Goal: Task Accomplishment & Management: Manage account settings

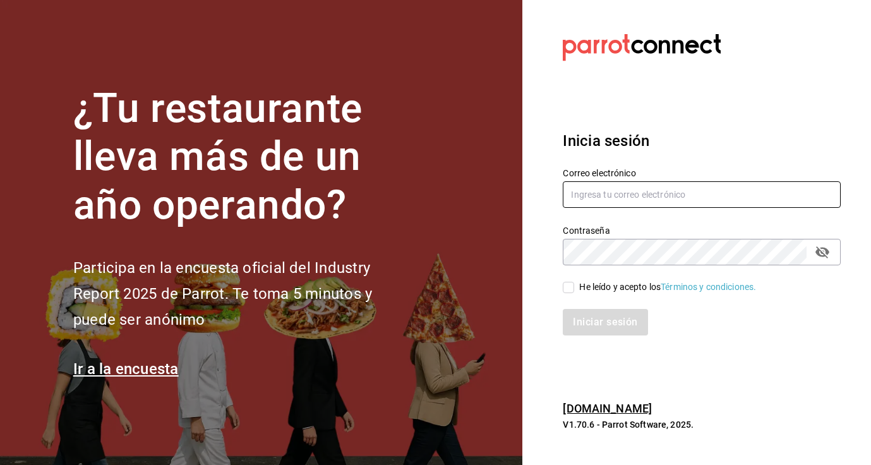
type input "panaderiapanico@gmail.com"
click at [568, 290] on input "He leído y acepto los Términos y condiciones." at bounding box center [568, 287] width 11 height 11
checkbox input "true"
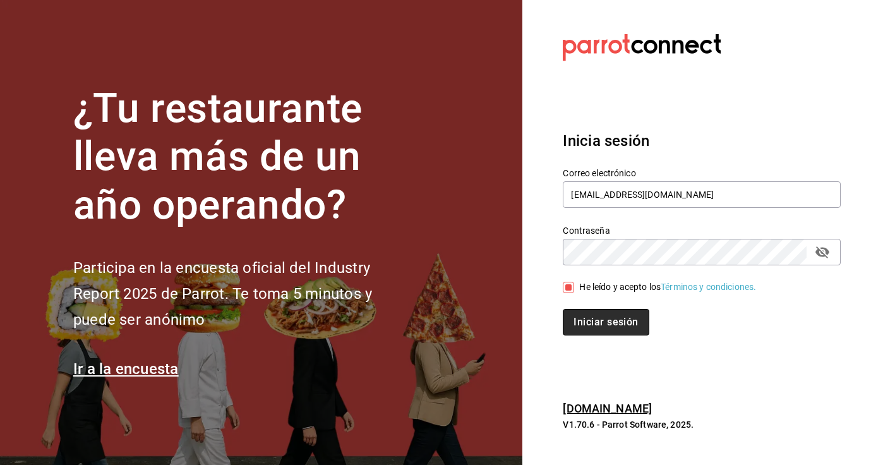
click at [587, 324] on button "Iniciar sesión" at bounding box center [606, 322] width 86 height 27
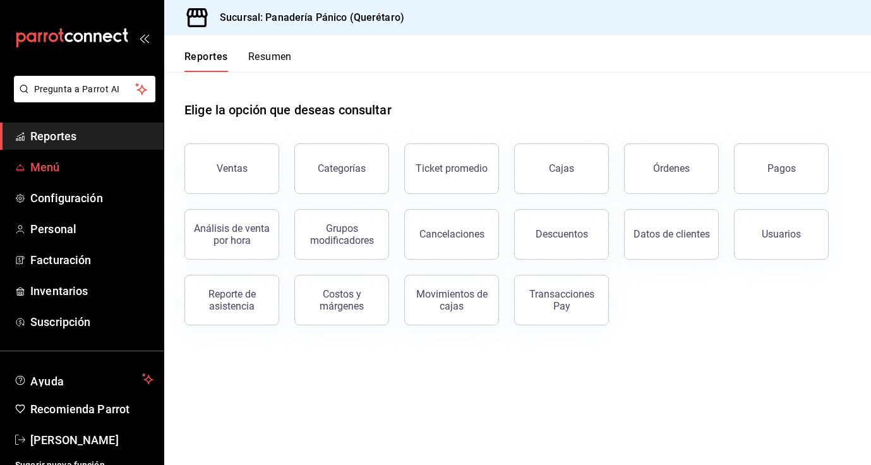
click at [75, 168] on span "Menú" at bounding box center [91, 166] width 123 height 17
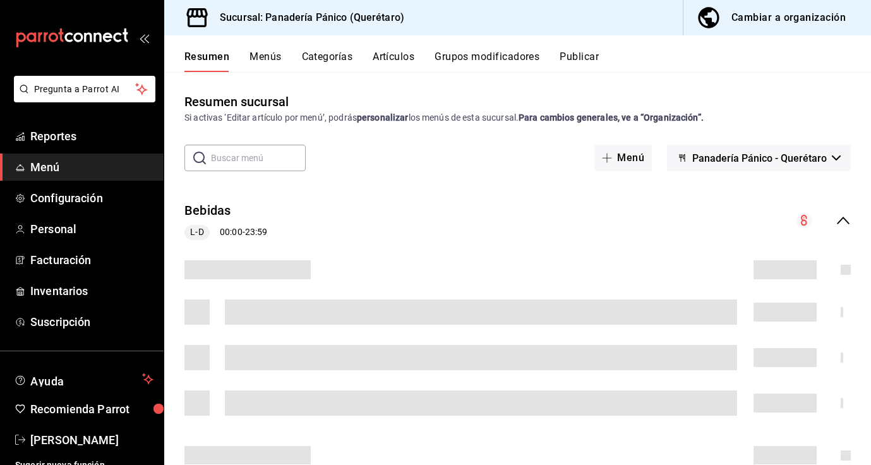
click at [813, 30] on button "Cambiar a organización" at bounding box center [771, 17] width 177 height 35
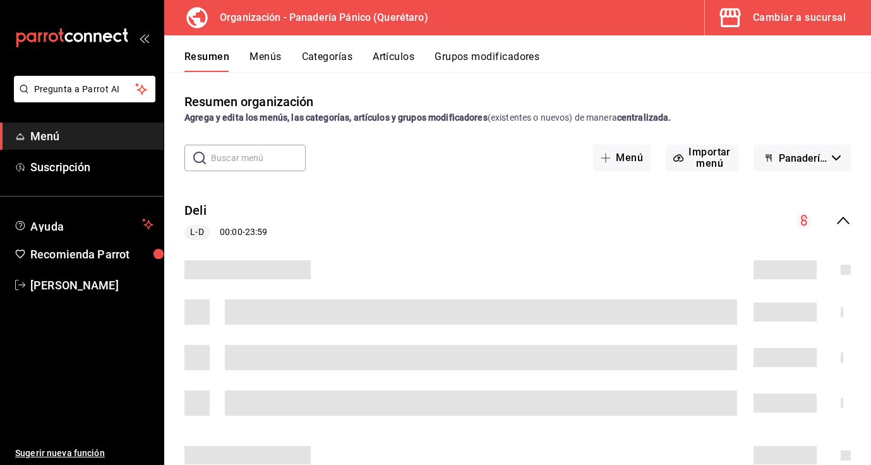
click at [386, 55] on button "Artículos" at bounding box center [394, 61] width 42 height 21
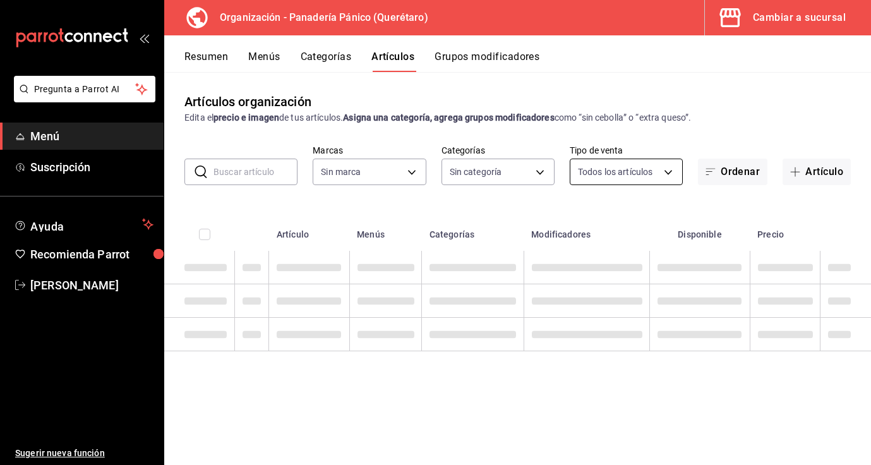
type input "6debe6ee-bf5d-4bda-9e69-4b8e64d53644"
type input "08935f98-8df9-4fb0-a945-0702bf9ed8da,1b6aa457-ba13-4a00-9491-ce79c8c6c35e,579f4…"
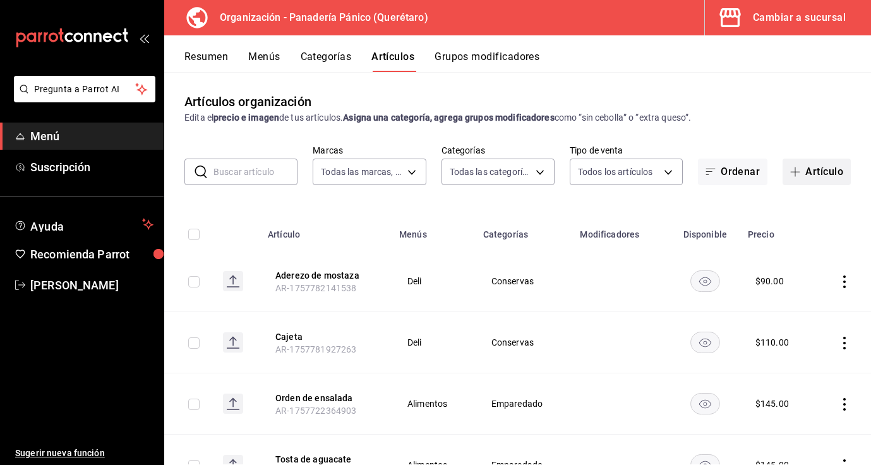
click at [808, 174] on button "Artículo" at bounding box center [816, 171] width 68 height 27
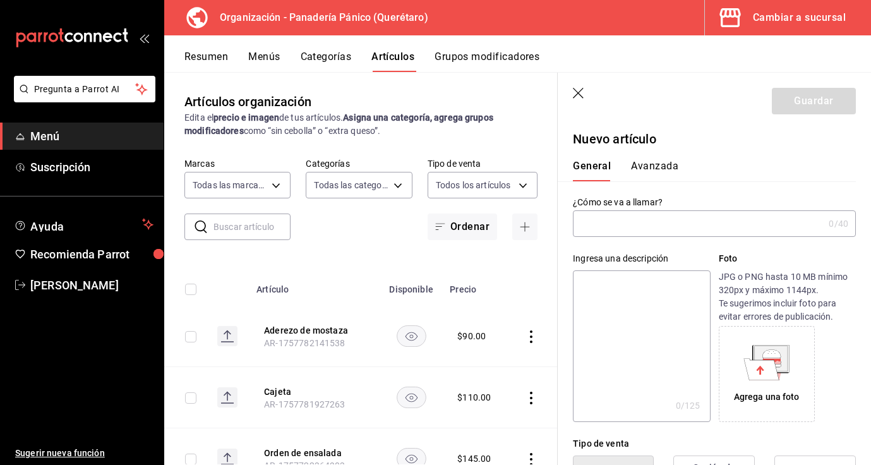
click at [576, 90] on icon "button" at bounding box center [579, 94] width 13 height 13
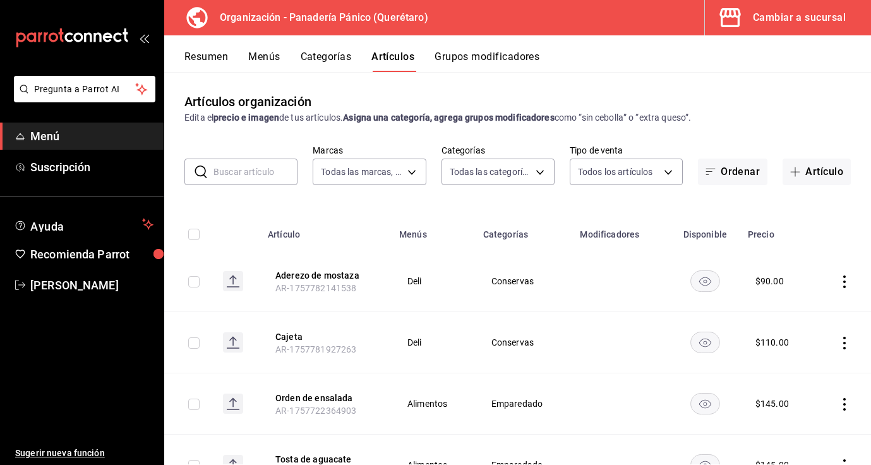
click at [246, 176] on input "text" at bounding box center [255, 171] width 84 height 25
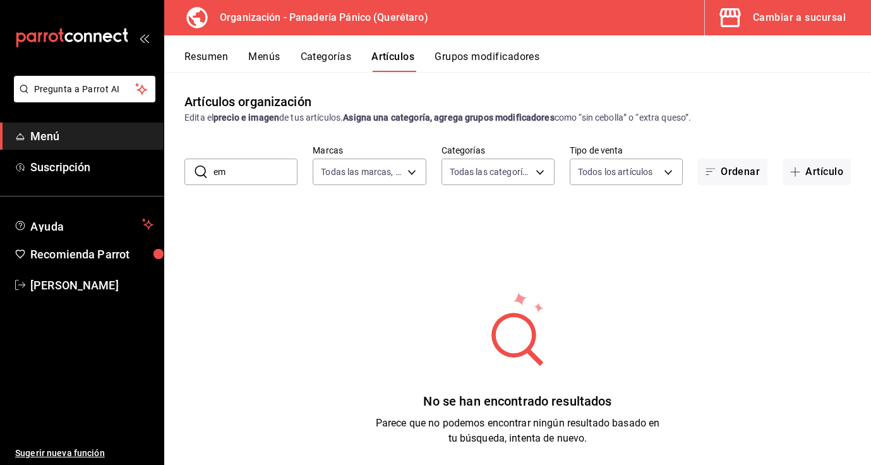
type input "e"
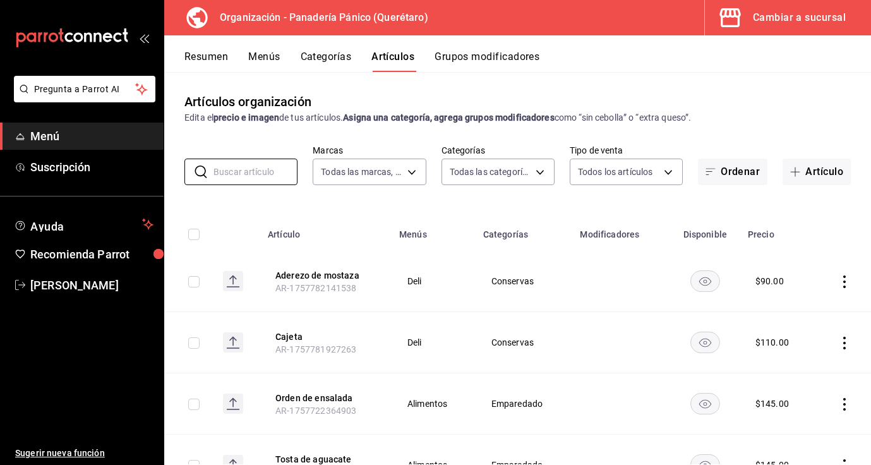
click at [315, 57] on button "Categorías" at bounding box center [326, 61] width 51 height 21
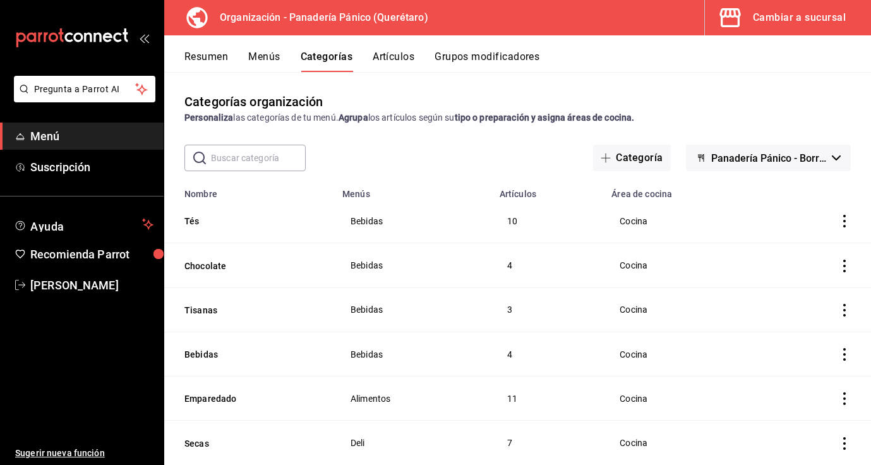
click at [268, 157] on input "text" at bounding box center [258, 157] width 95 height 25
click at [472, 54] on button "Grupos modificadores" at bounding box center [486, 61] width 105 height 21
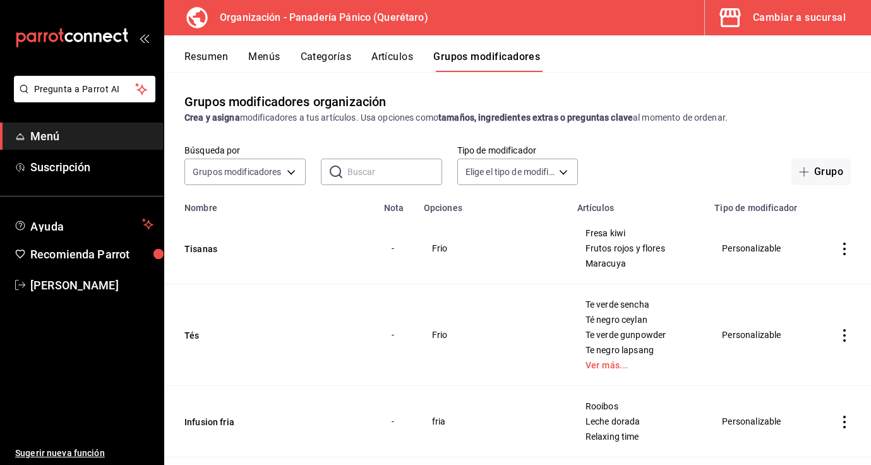
click at [381, 167] on input "text" at bounding box center [394, 171] width 95 height 25
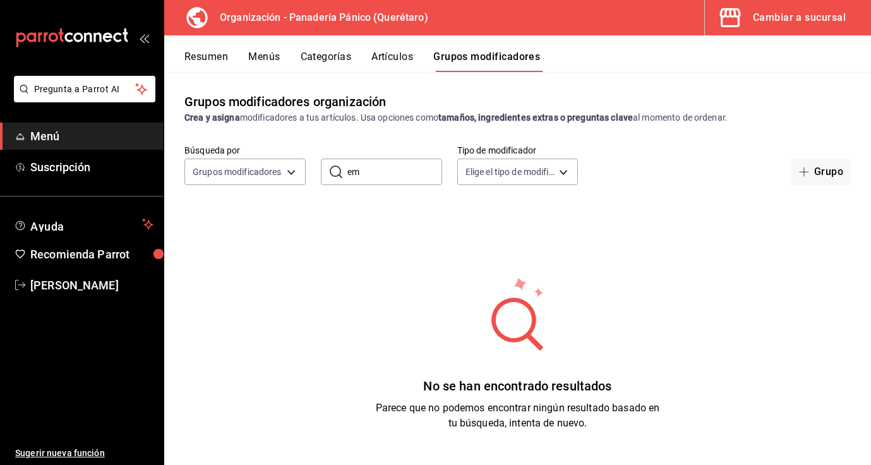
type input "e"
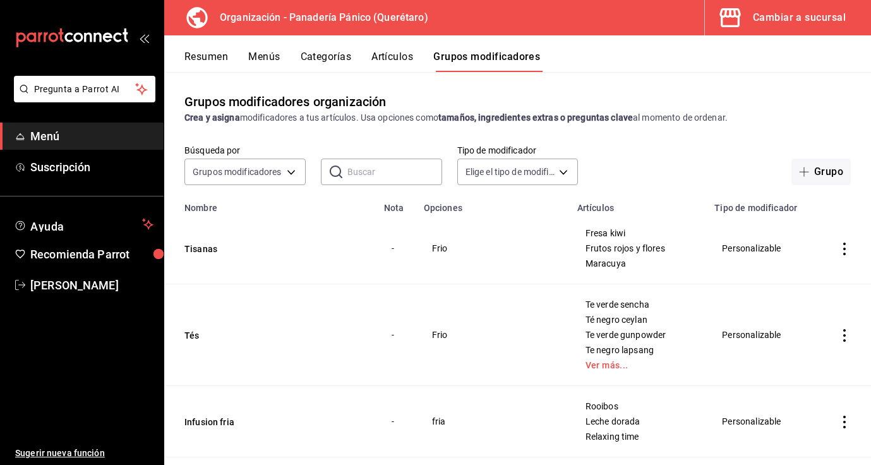
click at [385, 61] on button "Artículos" at bounding box center [392, 61] width 42 height 21
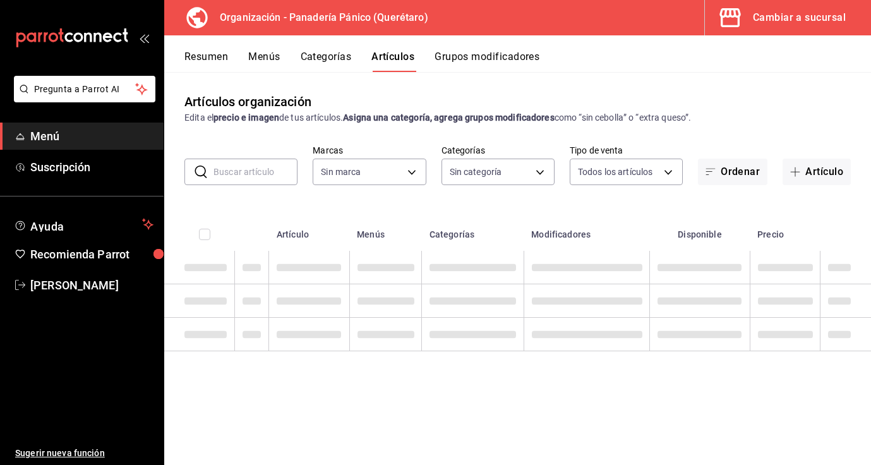
type input "6debe6ee-bf5d-4bda-9e69-4b8e64d53644"
type input "08935f98-8df9-4fb0-a945-0702bf9ed8da,1b6aa457-ba13-4a00-9491-ce79c8c6c35e,579f4…"
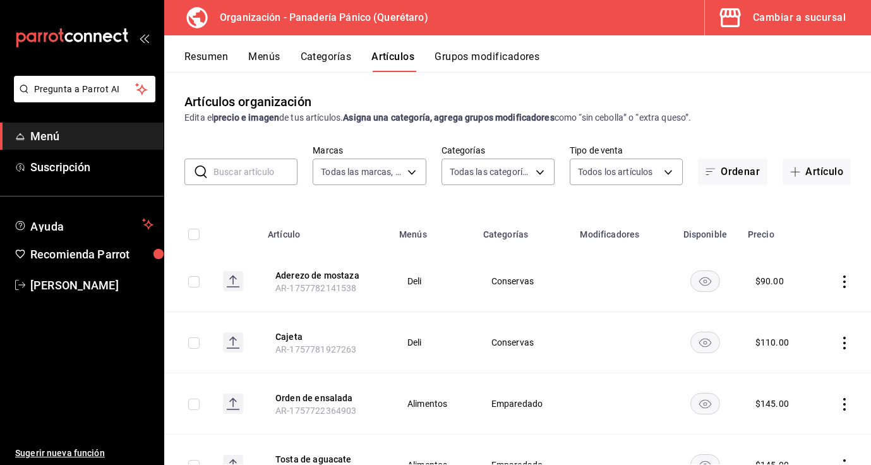
click at [255, 166] on input "text" at bounding box center [255, 171] width 84 height 25
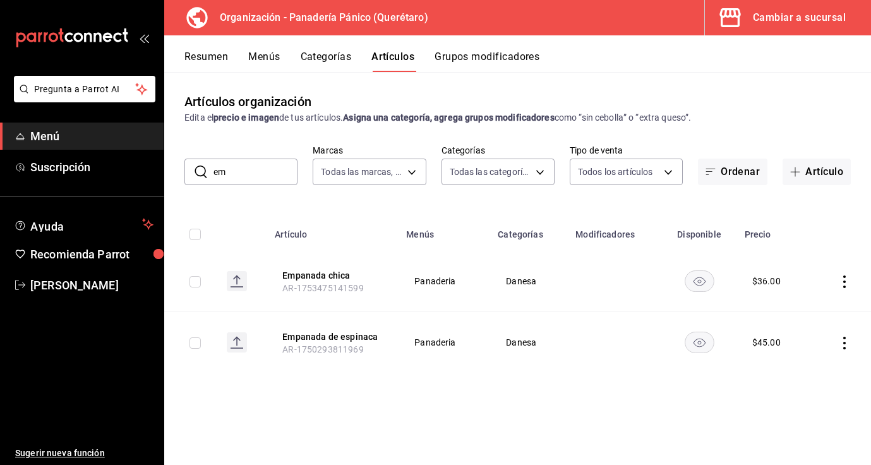
type input "e"
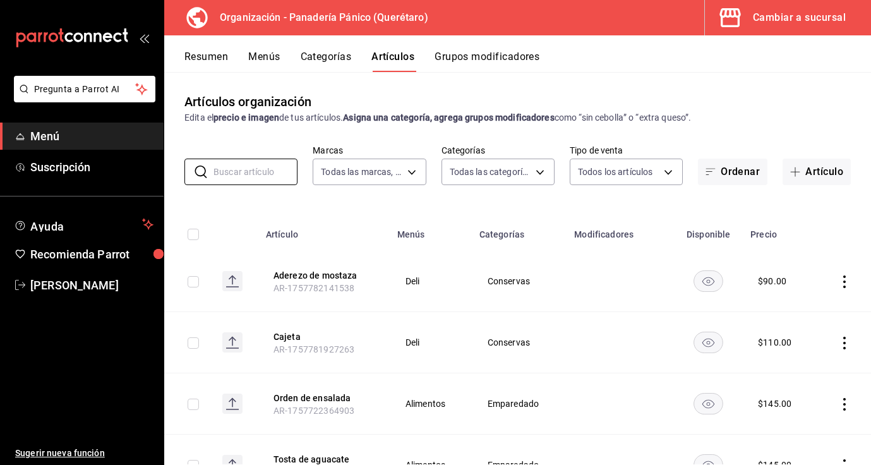
click at [309, 62] on button "Categorías" at bounding box center [326, 61] width 51 height 21
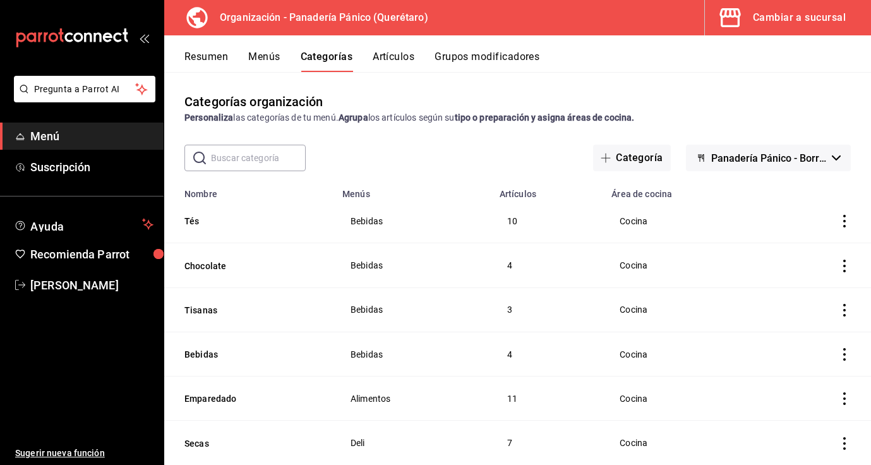
scroll to position [45, 0]
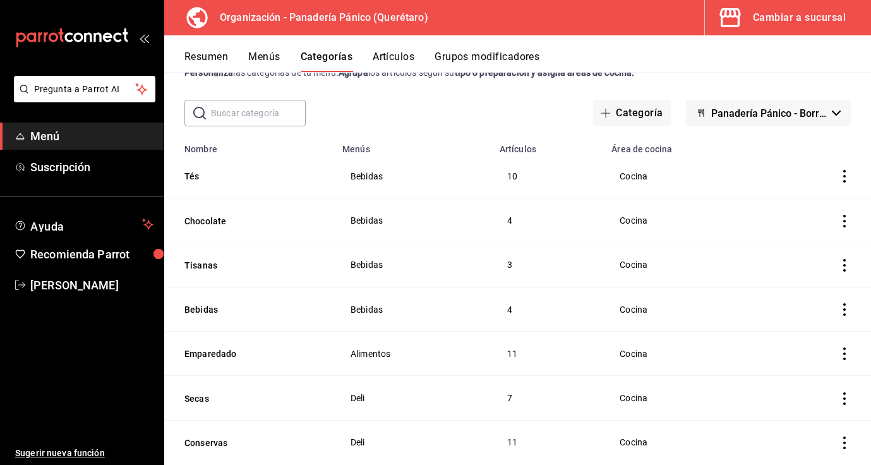
click at [270, 54] on button "Menús" at bounding box center [264, 61] width 32 height 21
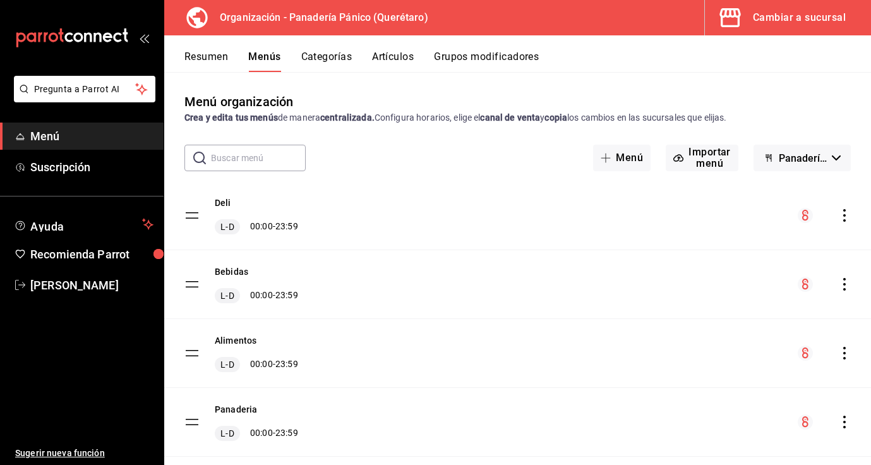
scroll to position [28, 0]
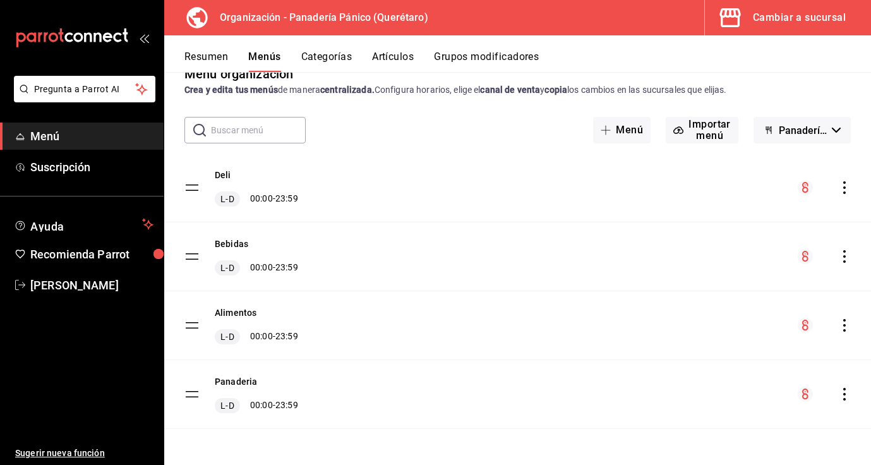
click at [845, 327] on icon "actions" at bounding box center [844, 325] width 13 height 13
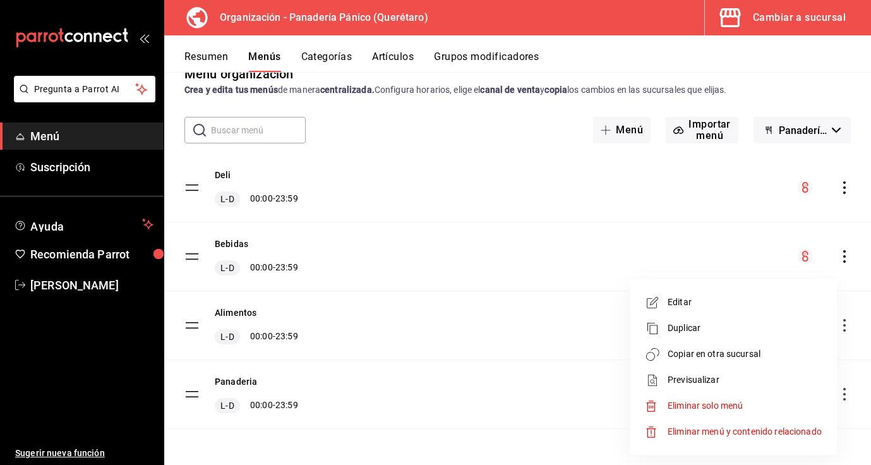
click at [734, 306] on span "Editar" at bounding box center [744, 302] width 154 height 13
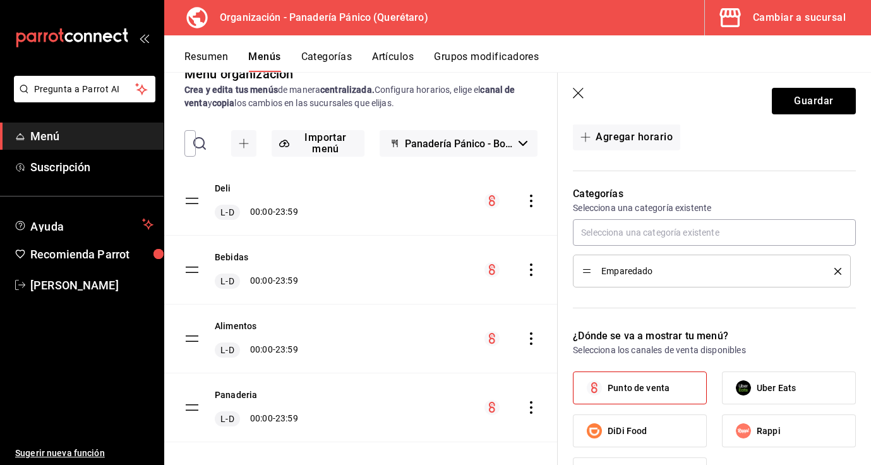
scroll to position [292, 0]
click at [576, 88] on icon "button" at bounding box center [579, 94] width 13 height 13
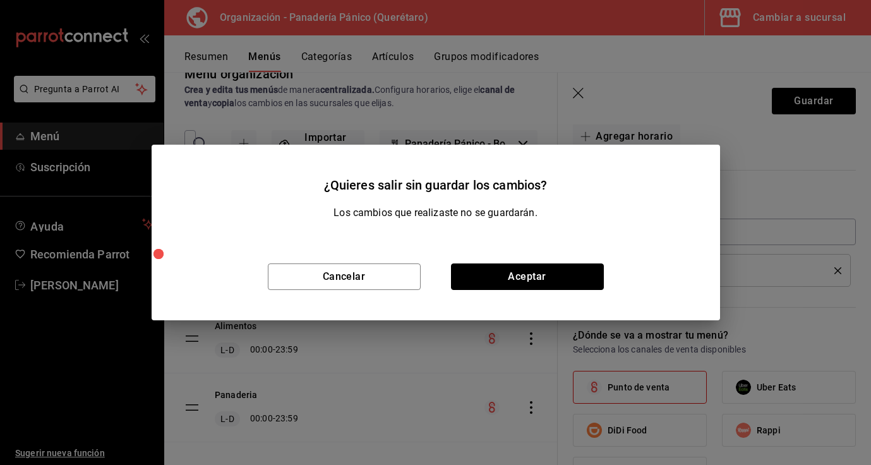
click at [478, 276] on button "Aceptar" at bounding box center [527, 276] width 153 height 27
checkbox input "false"
type input "1758141311957"
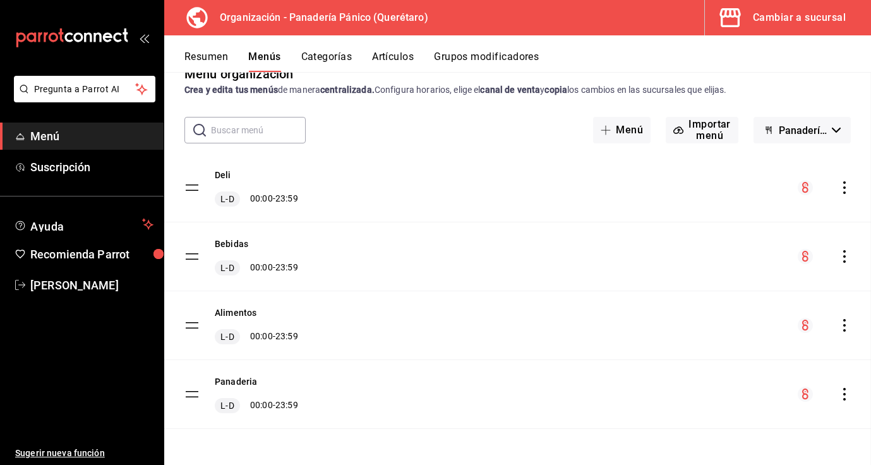
checkbox input "false"
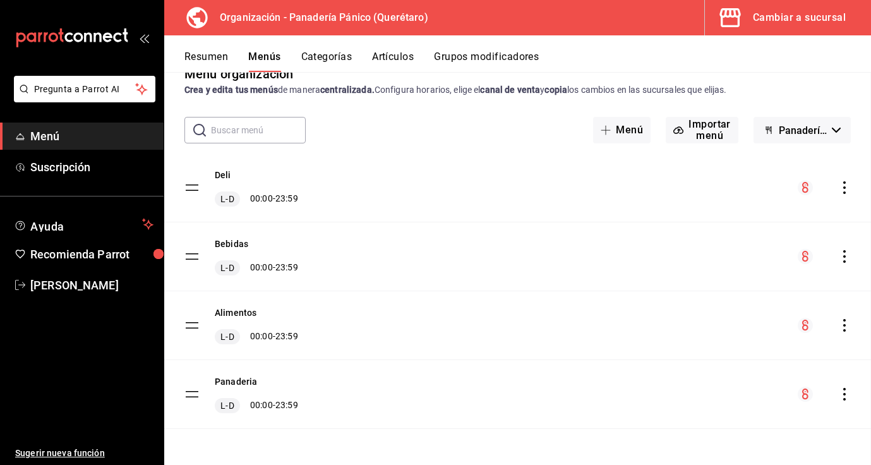
checkbox input "false"
click at [342, 54] on button "Categorías" at bounding box center [326, 61] width 51 height 21
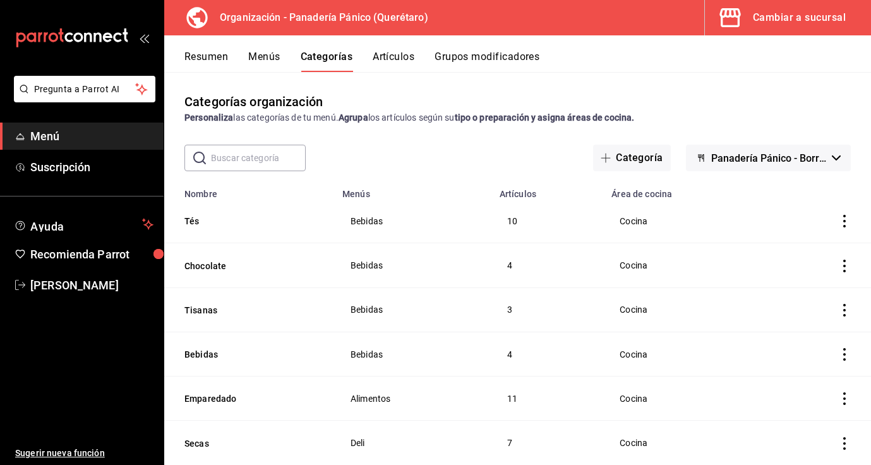
click at [845, 405] on td "categoriesTable" at bounding box center [819, 398] width 104 height 44
click at [843, 398] on icon "actions" at bounding box center [844, 398] width 13 height 13
click at [813, 385] on span "Editar" at bounding box center [806, 379] width 33 height 13
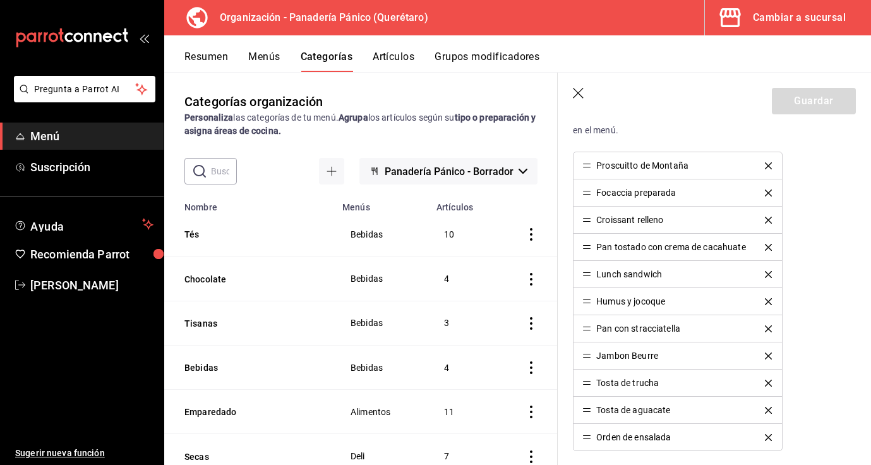
scroll to position [393, 0]
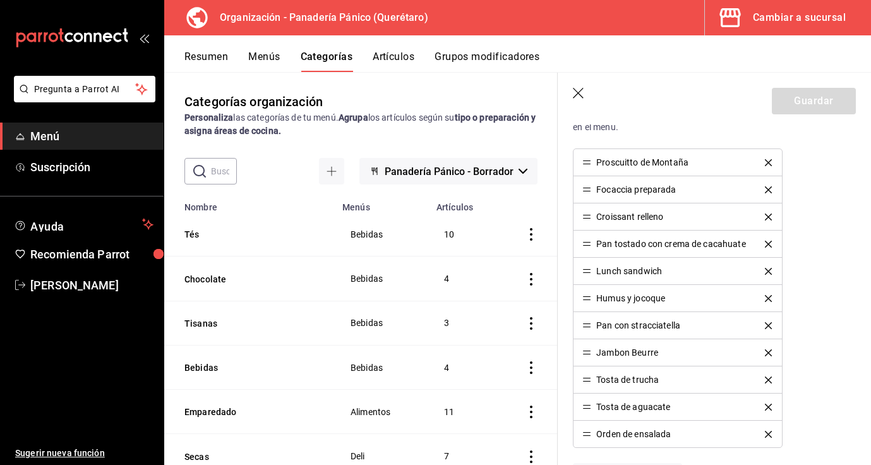
click at [578, 94] on icon "button" at bounding box center [579, 94] width 13 height 13
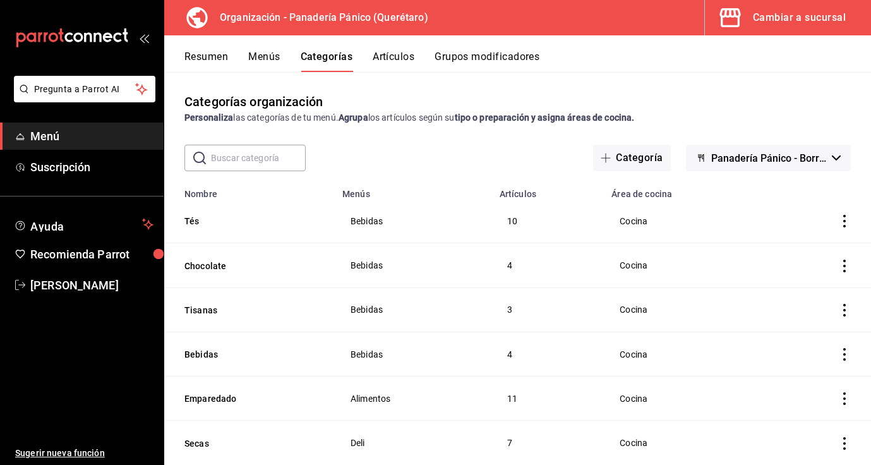
click at [388, 59] on button "Artículos" at bounding box center [394, 61] width 42 height 21
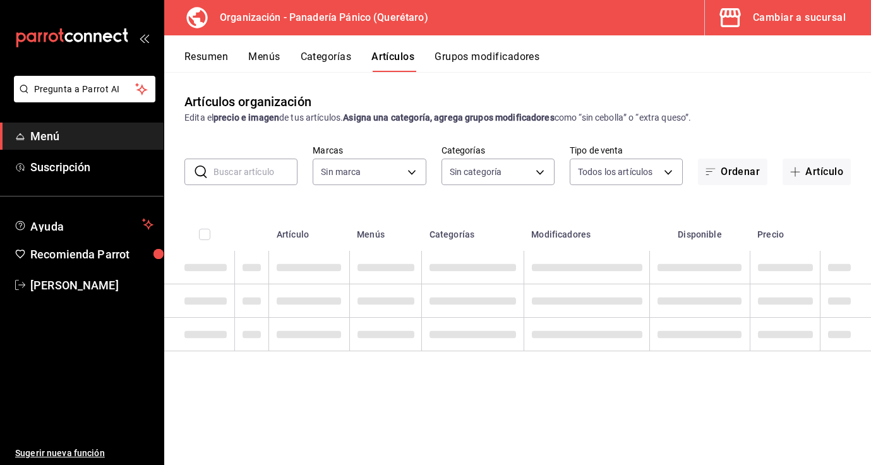
type input "6debe6ee-bf5d-4bda-9e69-4b8e64d53644"
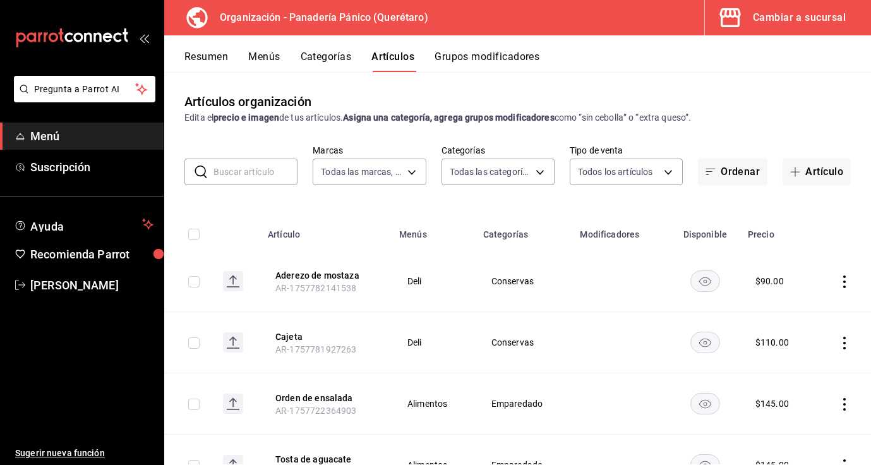
type input "08935f98-8df9-4fb0-a945-0702bf9ed8da,1b6aa457-ba13-4a00-9491-ce79c8c6c35e,579f4…"
click at [282, 173] on input "text" at bounding box center [255, 171] width 84 height 25
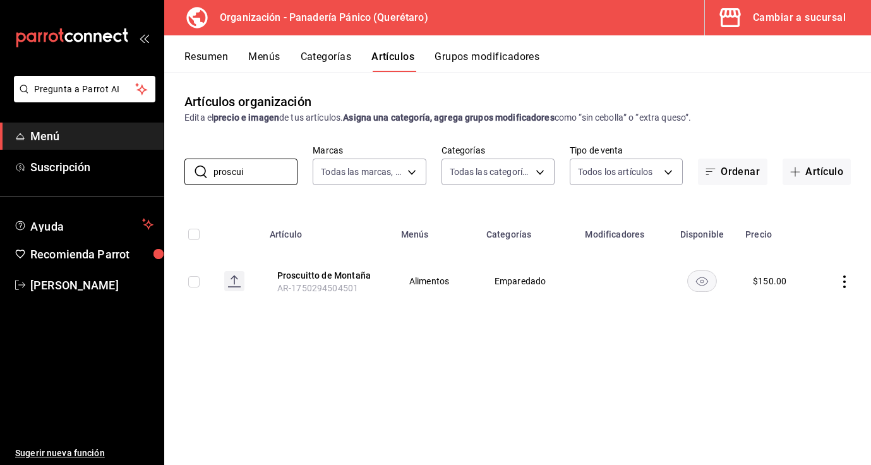
type input "proscui"
click at [846, 279] on icon "actions" at bounding box center [844, 281] width 13 height 13
click at [809, 316] on span "Editar" at bounding box center [806, 310] width 33 height 13
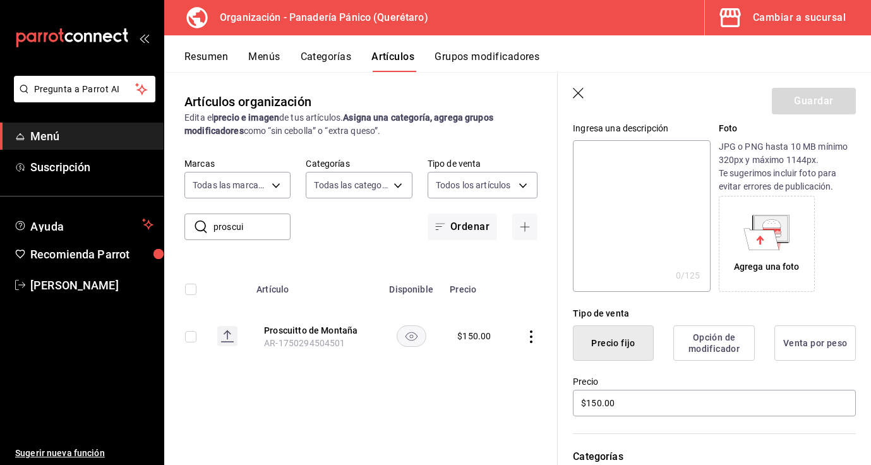
scroll to position [229, 0]
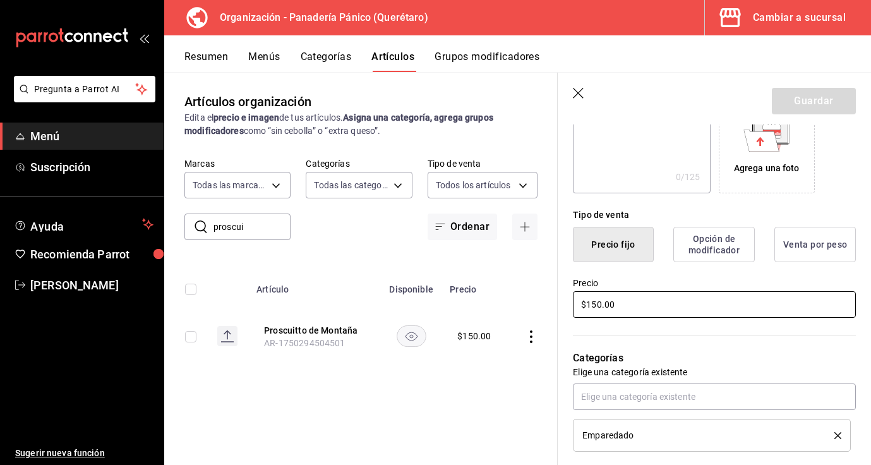
click at [598, 302] on input "$150.00" at bounding box center [714, 304] width 283 height 27
type input "$140.00"
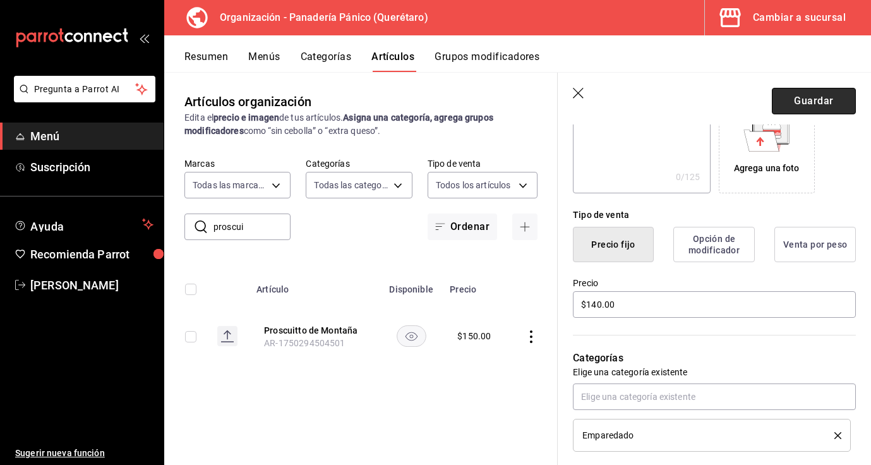
click at [825, 100] on button "Guardar" at bounding box center [814, 101] width 84 height 27
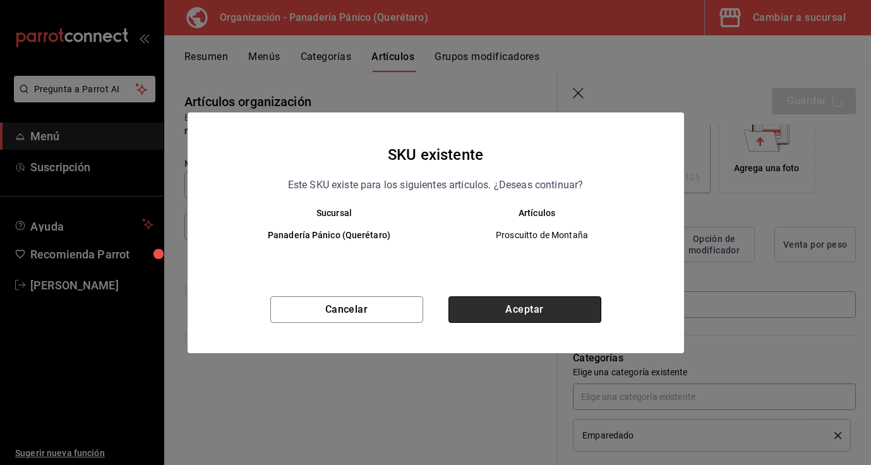
click at [546, 306] on button "Aceptar" at bounding box center [524, 309] width 153 height 27
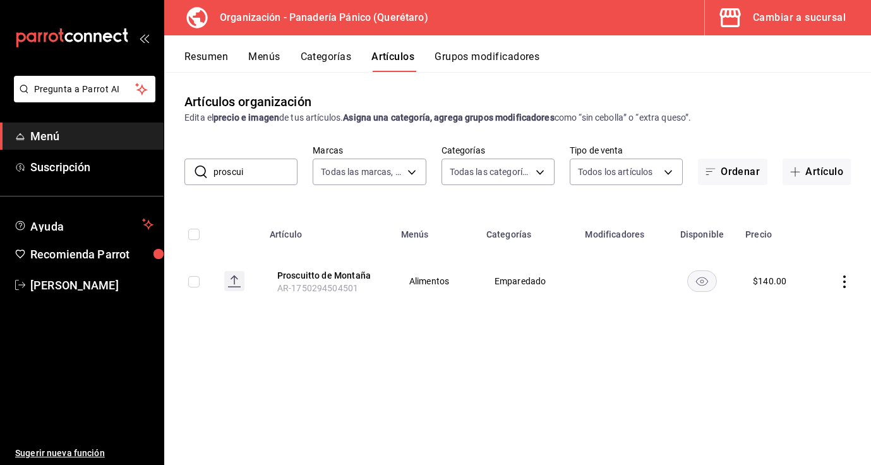
click at [263, 170] on input "proscui" at bounding box center [255, 171] width 84 height 25
type input "p"
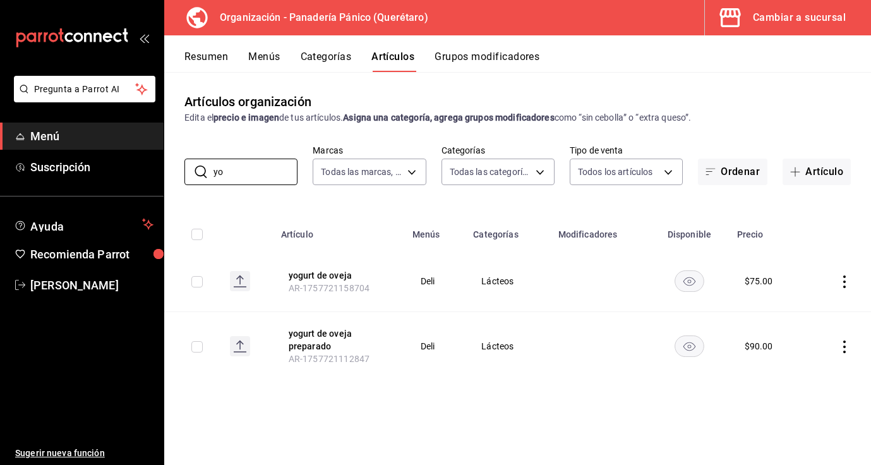
type input "y"
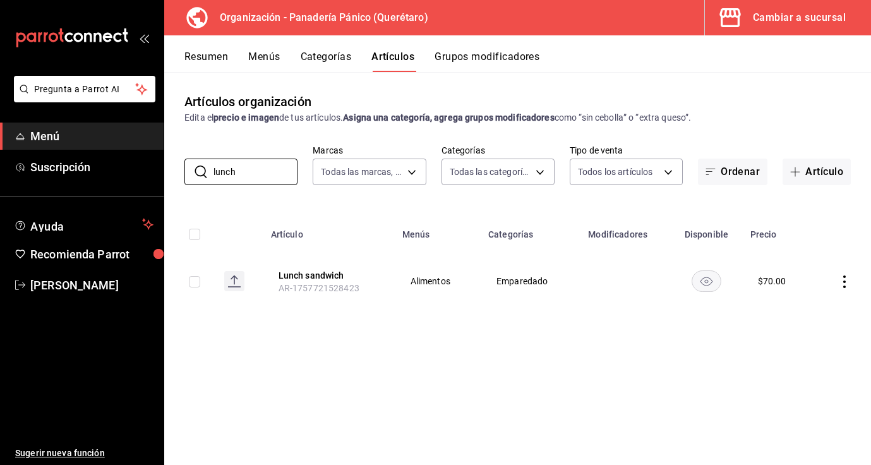
type input "lunch"
click at [849, 281] on icon "actions" at bounding box center [844, 281] width 13 height 13
click at [810, 314] on span "Editar" at bounding box center [806, 310] width 33 height 13
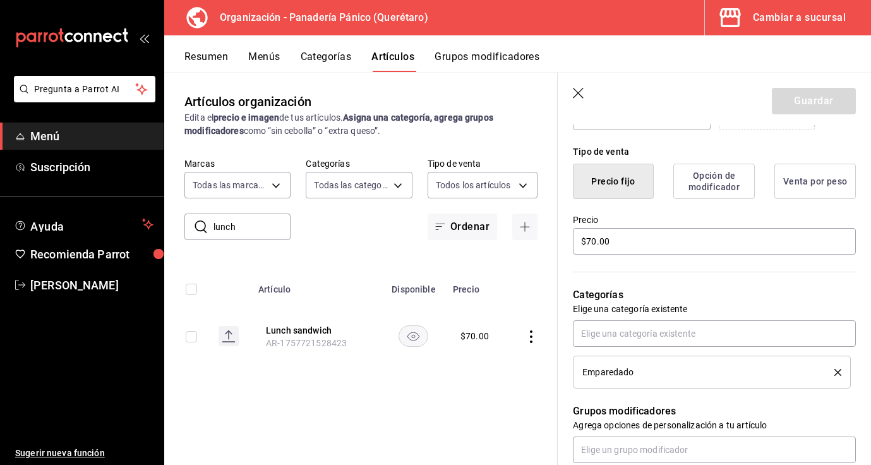
scroll to position [368, 0]
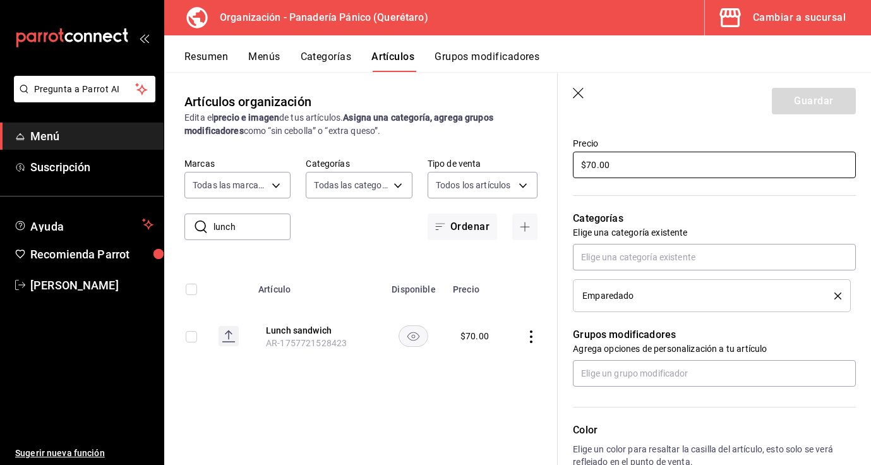
click at [592, 164] on input "$70.00" at bounding box center [714, 165] width 283 height 27
type input "$90.00"
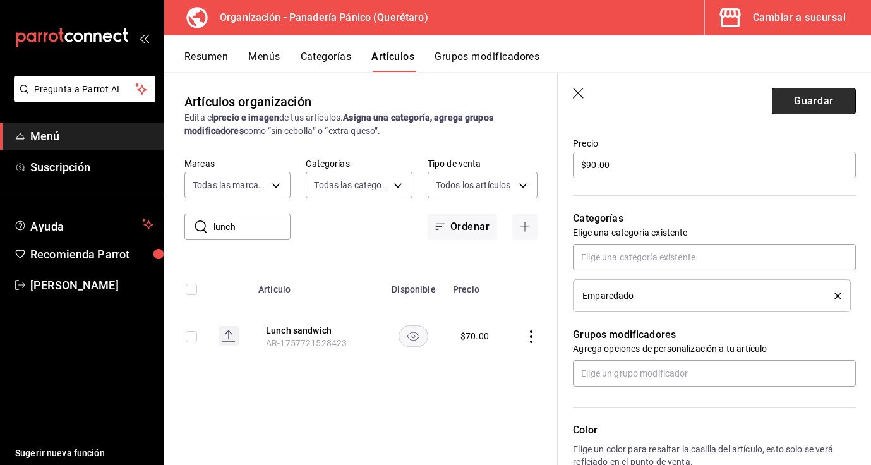
click at [809, 102] on button "Guardar" at bounding box center [814, 101] width 84 height 27
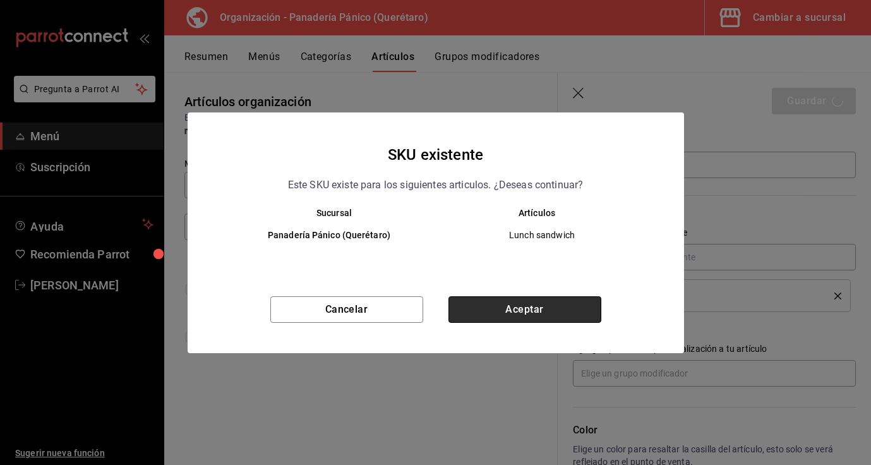
click at [568, 304] on button "Aceptar" at bounding box center [524, 309] width 153 height 27
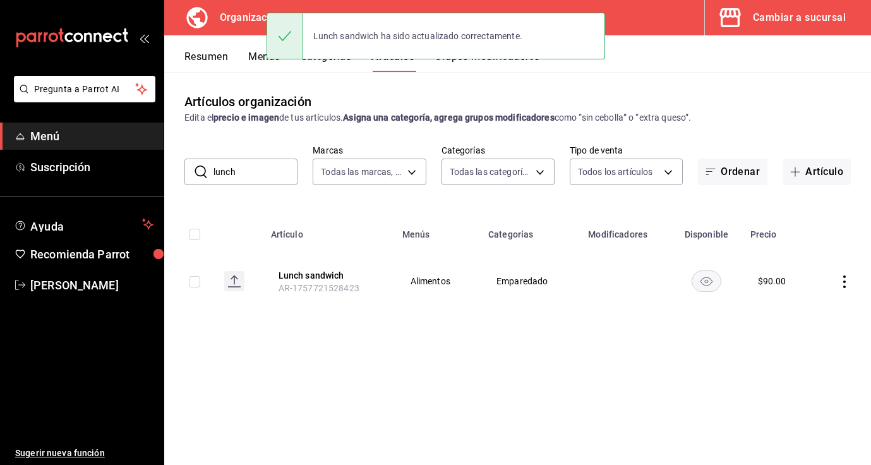
click at [254, 174] on input "lunch" at bounding box center [255, 171] width 84 height 25
type input "l"
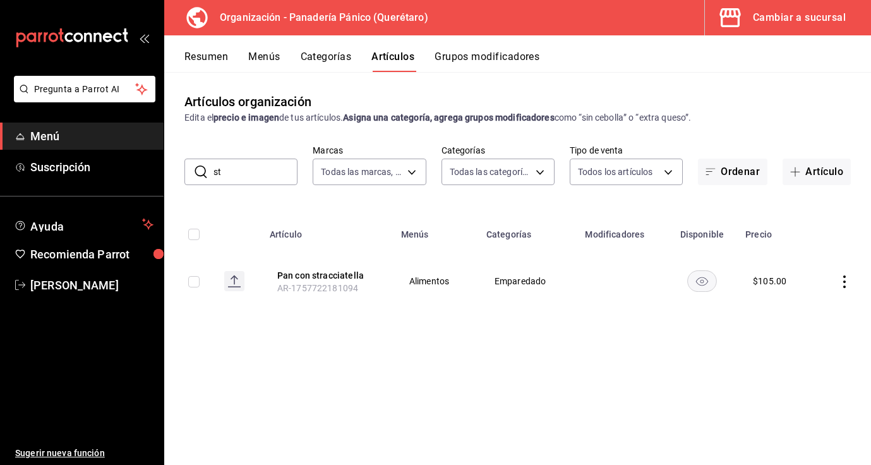
type input "s"
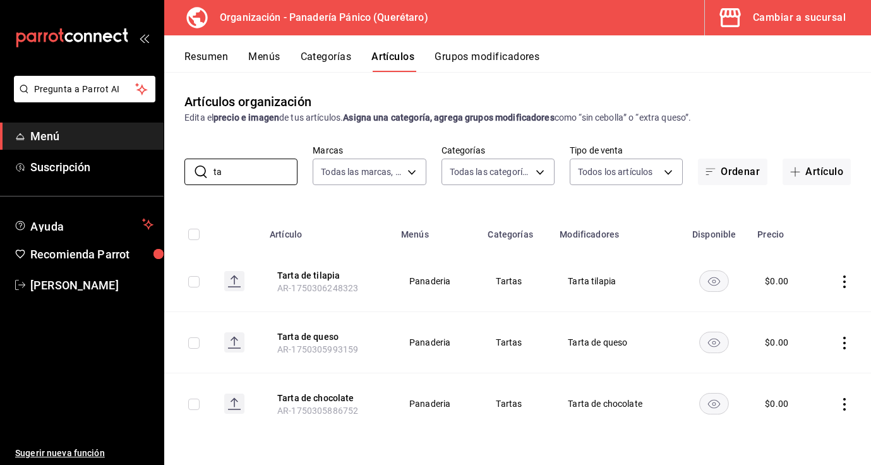
type input "t"
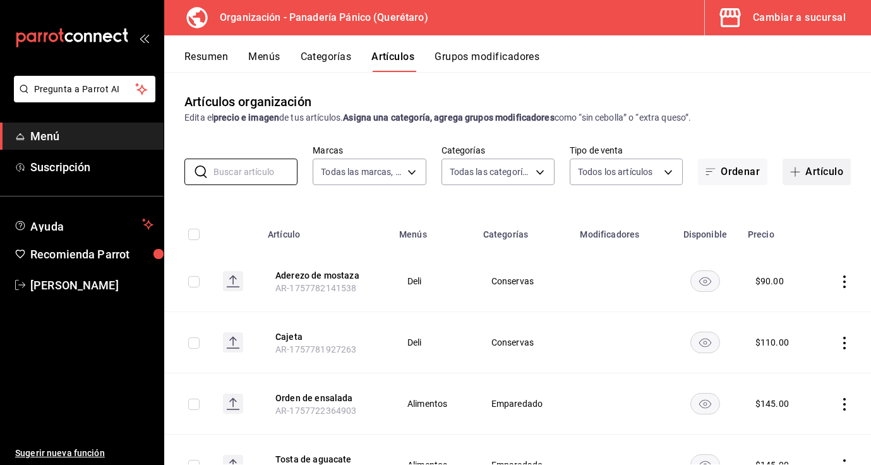
click at [823, 172] on button "Artículo" at bounding box center [816, 171] width 68 height 27
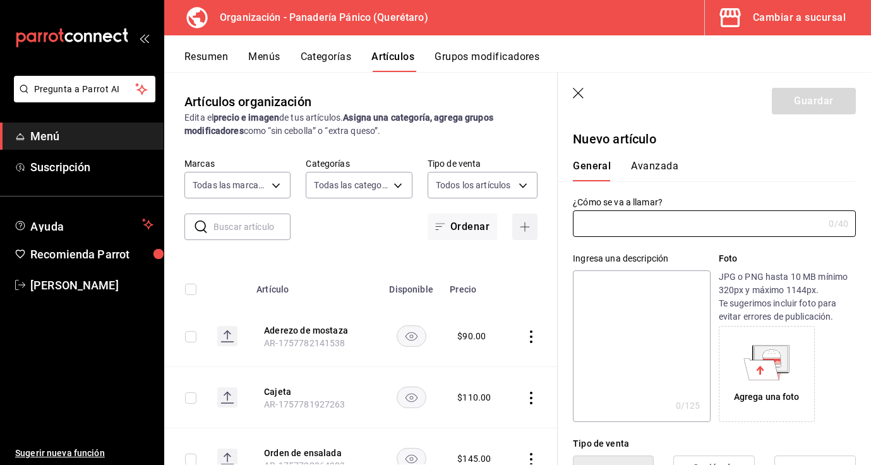
type input "t"
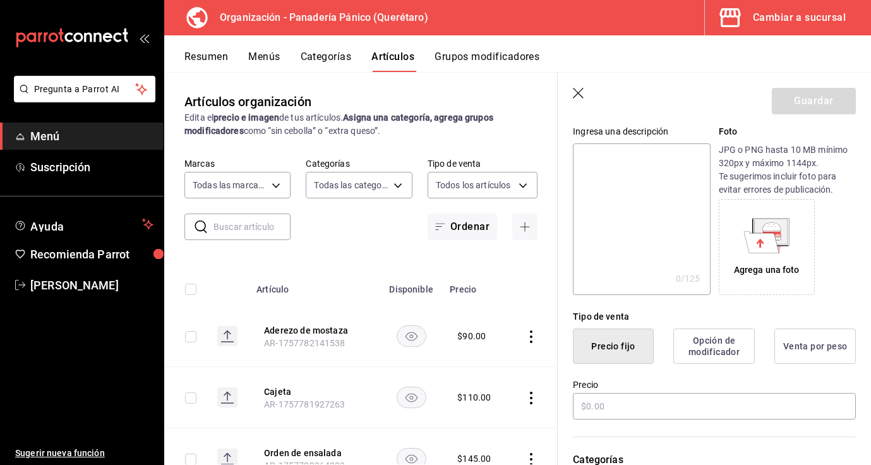
scroll to position [153, 0]
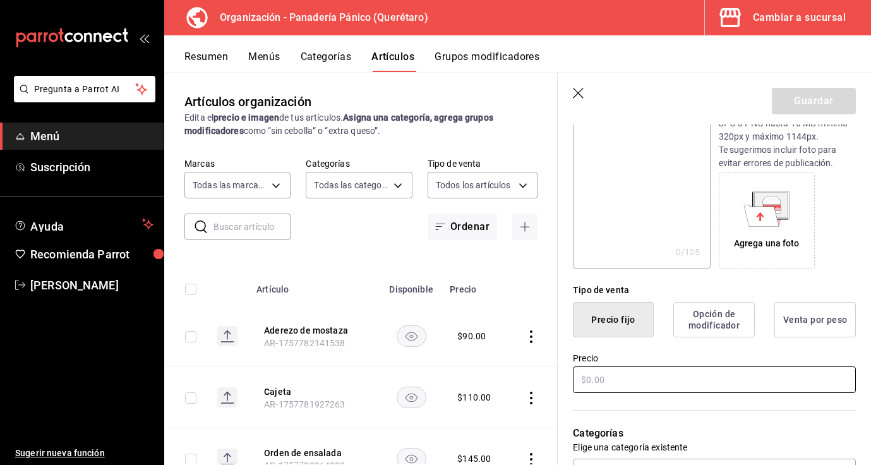
type input "Tarta de tilapia a la vizcaina"
click at [638, 378] on input "text" at bounding box center [714, 379] width 283 height 27
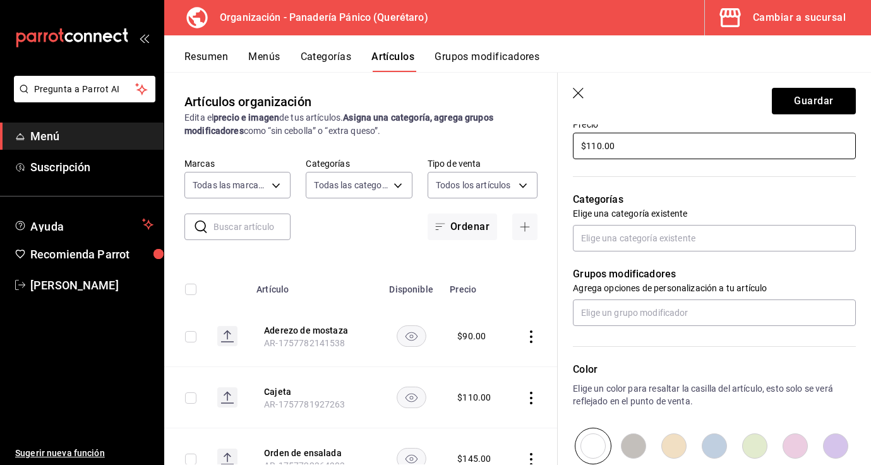
scroll to position [429, 0]
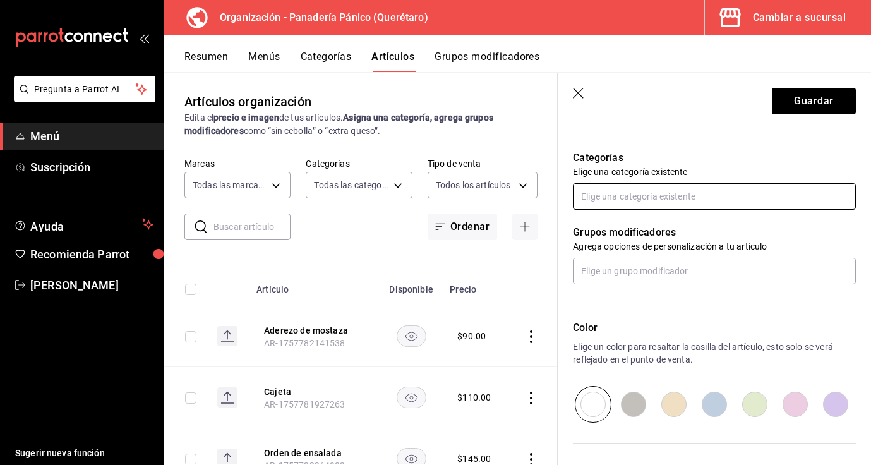
type input "$110.00"
click at [660, 186] on input "text" at bounding box center [714, 196] width 283 height 27
type input "a"
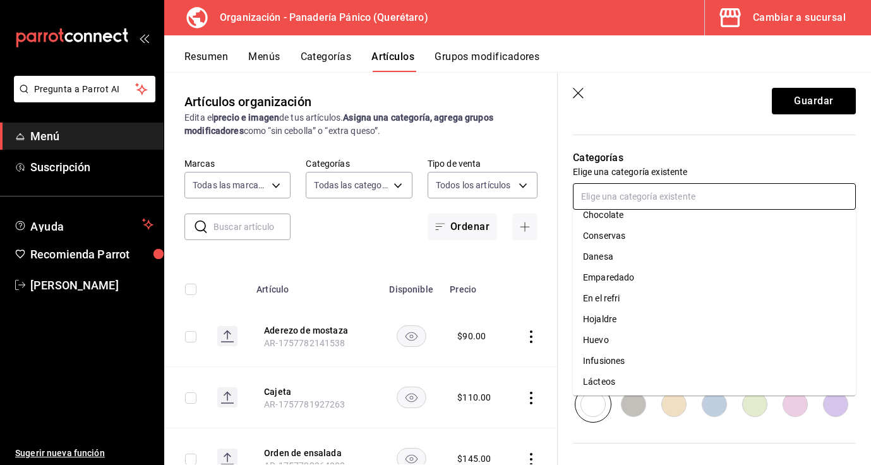
scroll to position [123, 0]
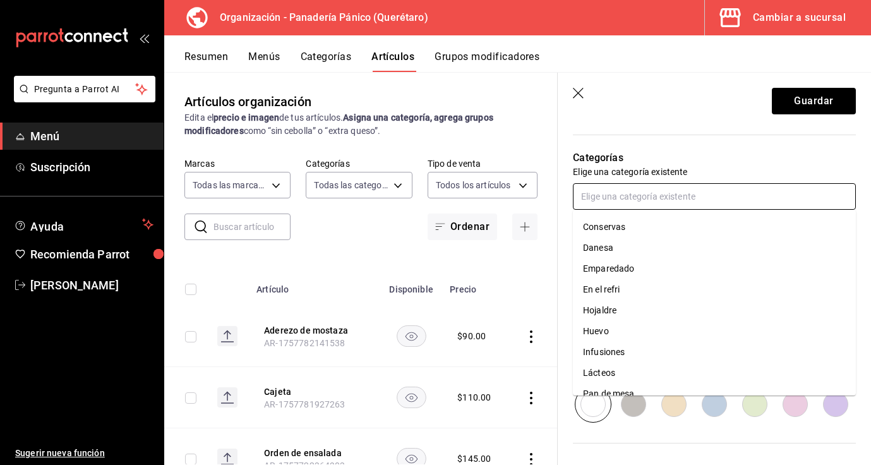
click at [628, 263] on li "Emparedado" at bounding box center [714, 268] width 283 height 21
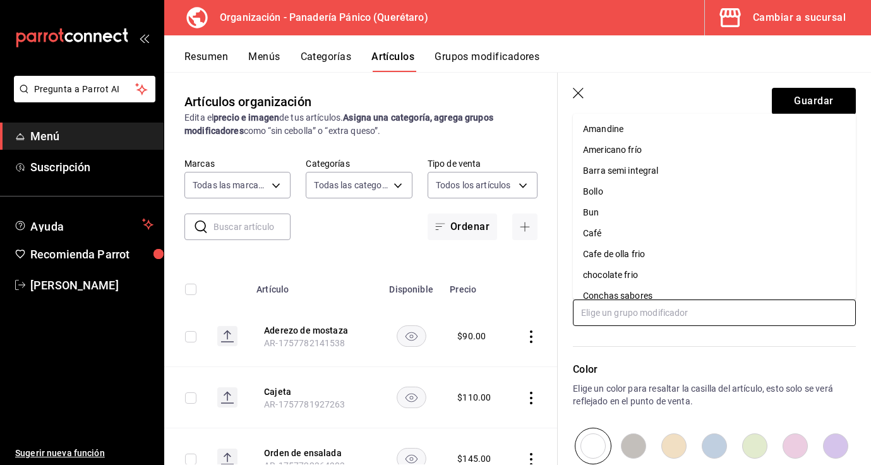
click at [663, 312] on input "text" at bounding box center [714, 312] width 283 height 27
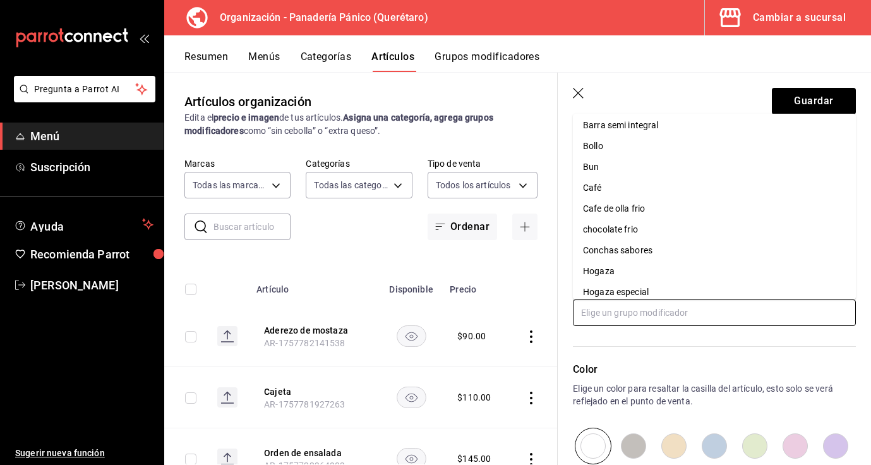
scroll to position [0, 0]
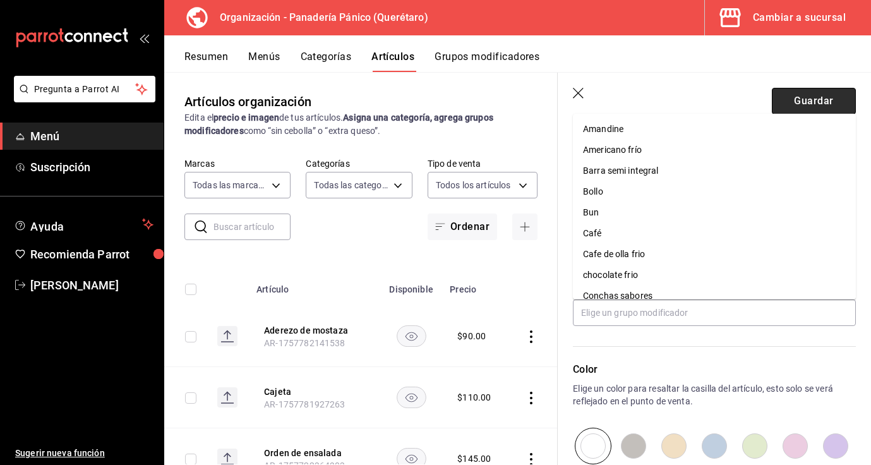
click at [822, 101] on button "Guardar" at bounding box center [814, 101] width 84 height 27
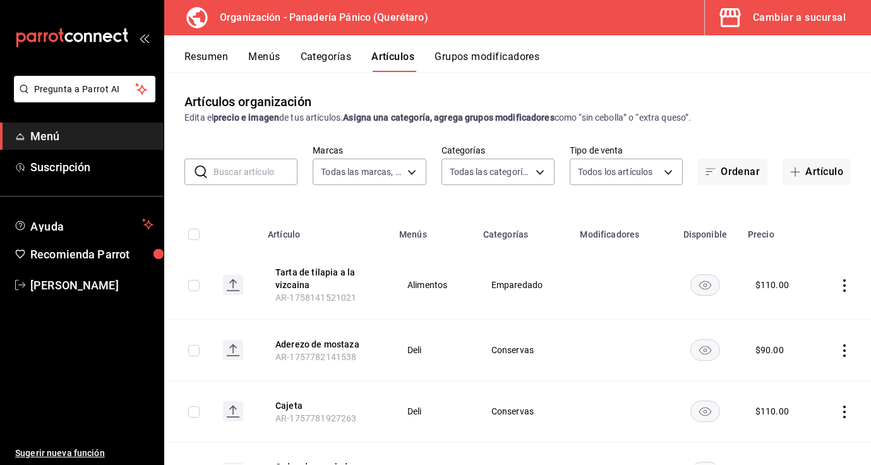
click at [233, 172] on input "text" at bounding box center [255, 171] width 84 height 25
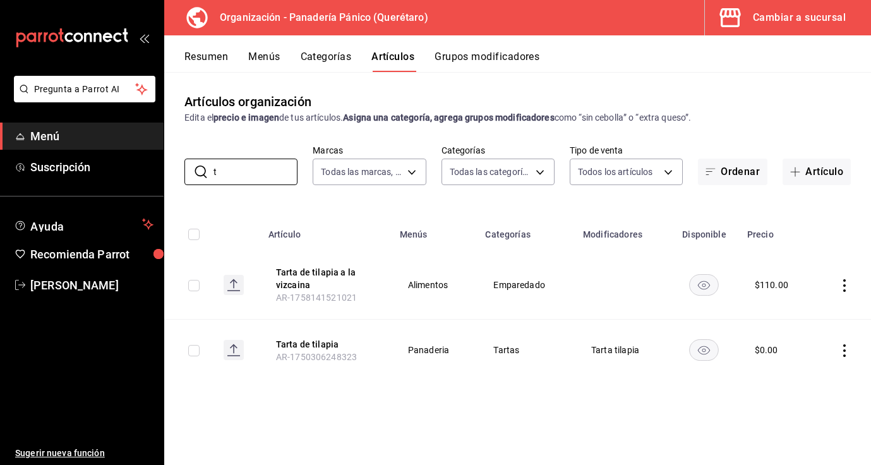
type input "t"
click at [257, 57] on button "Menús" at bounding box center [264, 61] width 32 height 21
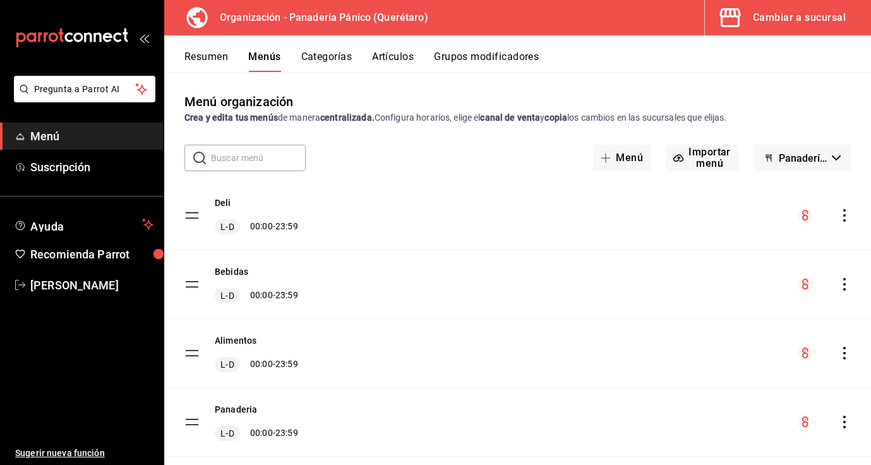
click at [844, 357] on icon "actions" at bounding box center [844, 353] width 3 height 13
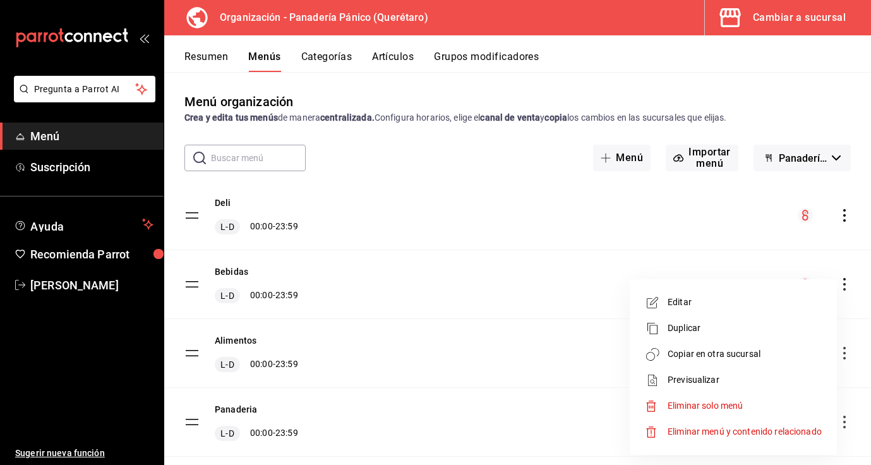
click at [689, 308] on span "Editar" at bounding box center [744, 302] width 154 height 13
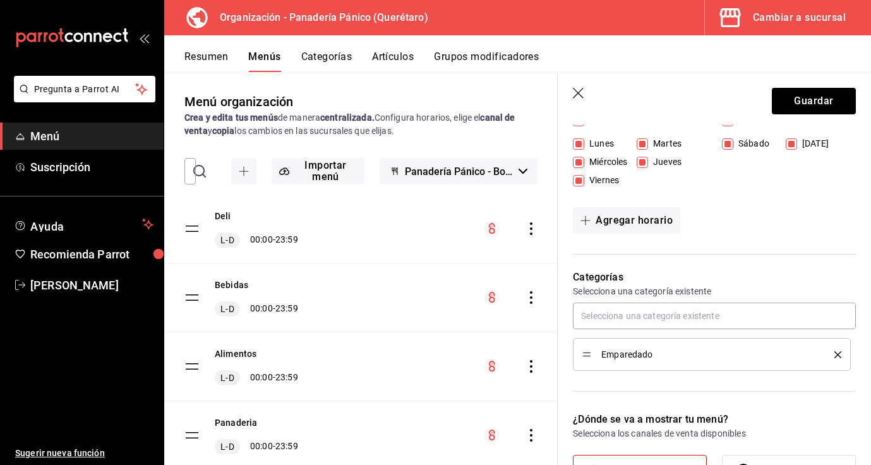
scroll to position [208, 0]
click at [580, 98] on icon "button" at bounding box center [579, 94] width 13 height 13
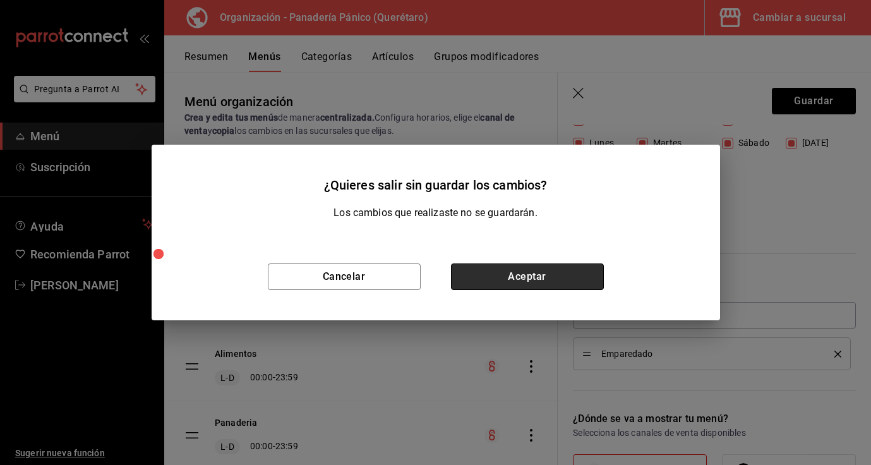
click at [494, 289] on button "Aceptar" at bounding box center [527, 276] width 153 height 27
checkbox input "false"
type input "1758141624428"
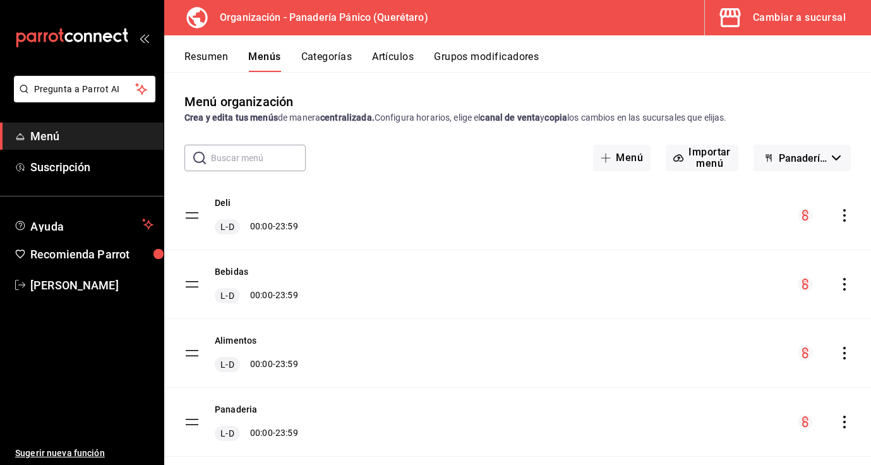
click at [391, 56] on button "Artículos" at bounding box center [393, 61] width 42 height 21
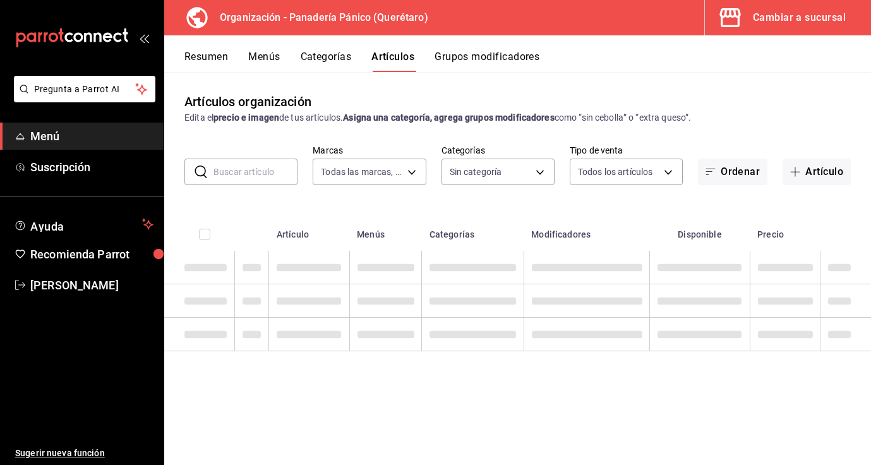
type input "6debe6ee-bf5d-4bda-9e69-4b8e64d53644"
type input "08935f98-8df9-4fb0-a945-0702bf9ed8da,1b6aa457-ba13-4a00-9491-ce79c8c6c35e,579f4…"
click at [237, 174] on input "text" at bounding box center [255, 171] width 84 height 25
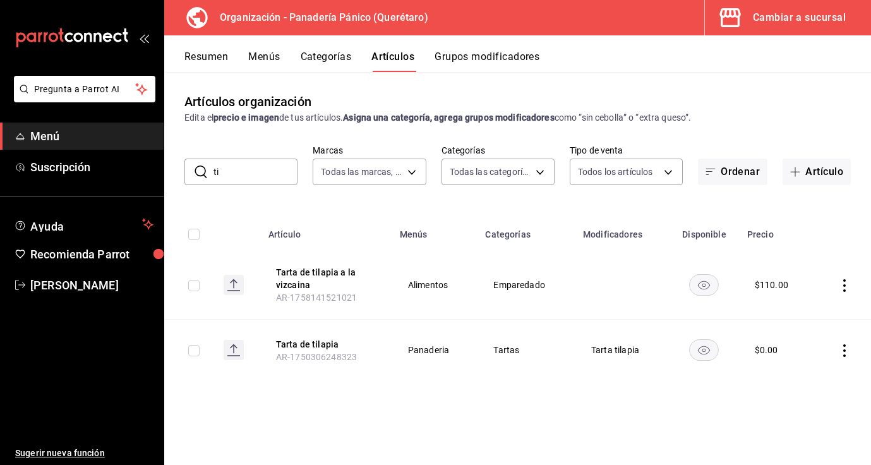
type input "t"
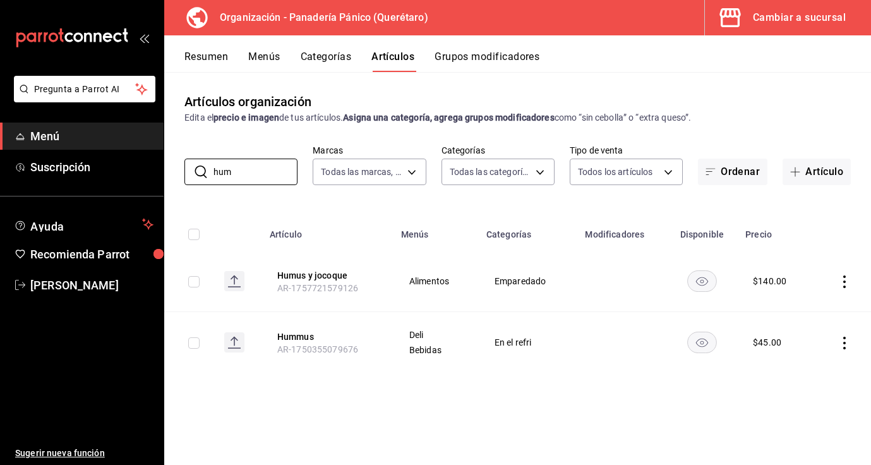
type input "hum"
click at [847, 282] on icon "actions" at bounding box center [844, 281] width 13 height 13
click at [803, 304] on span "Editar" at bounding box center [806, 310] width 33 height 13
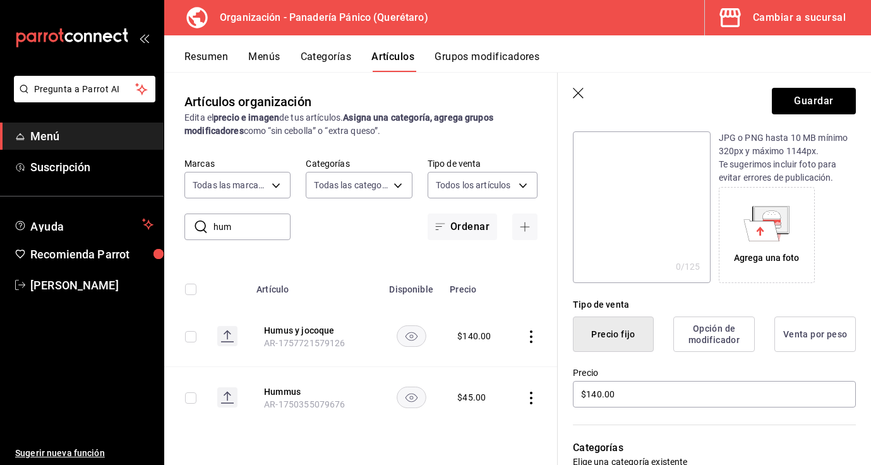
scroll to position [141, 0]
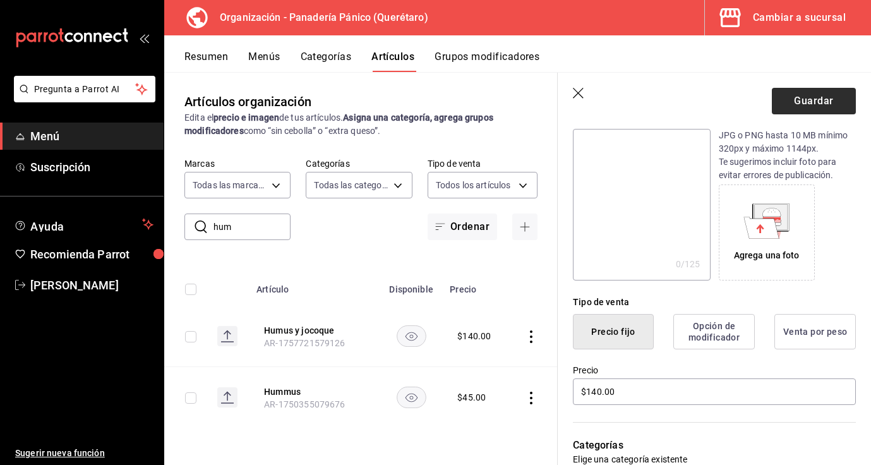
type input "Humus y tzatziki"
click at [827, 96] on button "Guardar" at bounding box center [814, 101] width 84 height 27
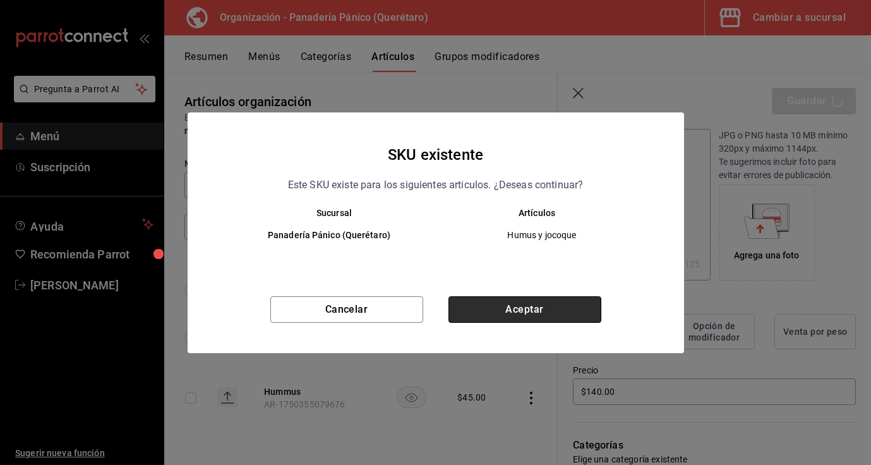
click at [488, 303] on button "Aceptar" at bounding box center [524, 309] width 153 height 27
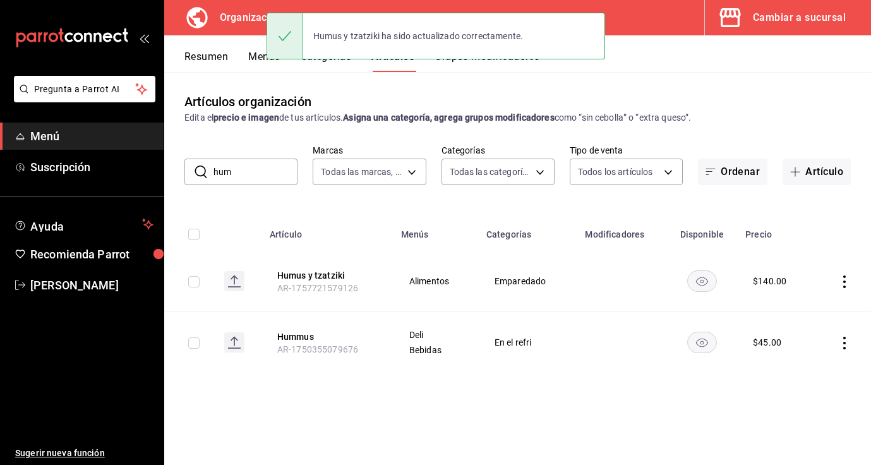
click at [275, 176] on input "hum" at bounding box center [255, 171] width 84 height 25
type input "h"
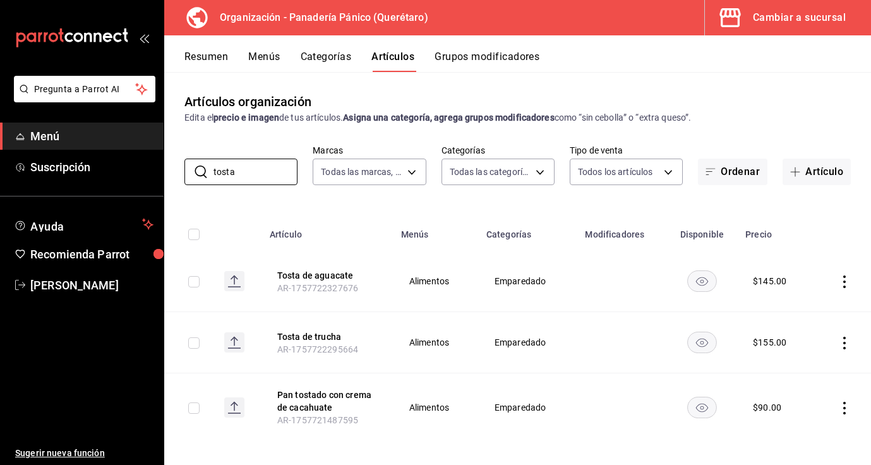
scroll to position [8, 0]
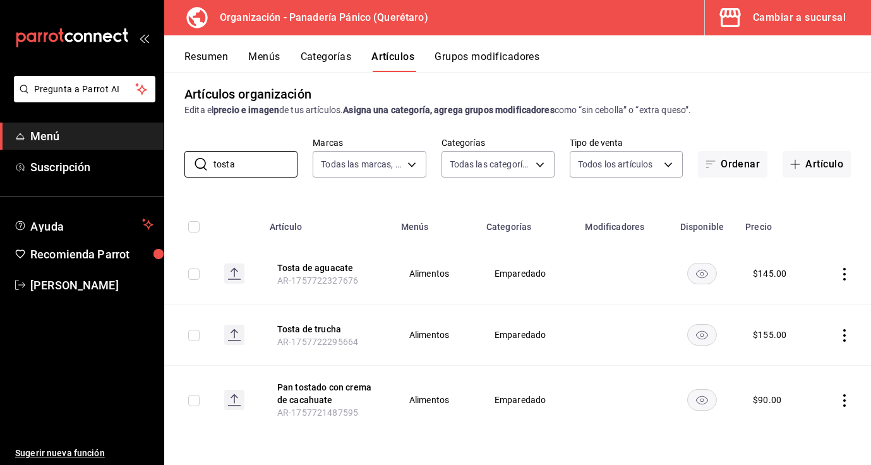
type input "tosta"
click at [847, 335] on icon "actions" at bounding box center [844, 335] width 13 height 13
click at [803, 369] on span "Editar" at bounding box center [806, 363] width 33 height 13
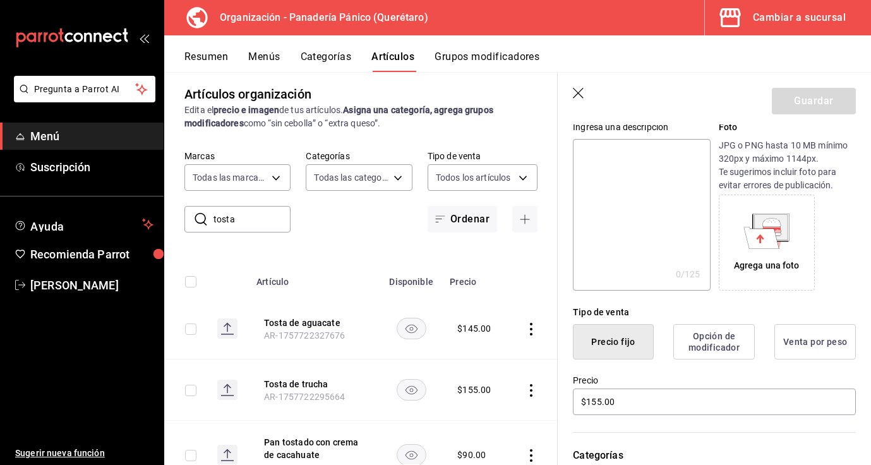
scroll to position [136, 0]
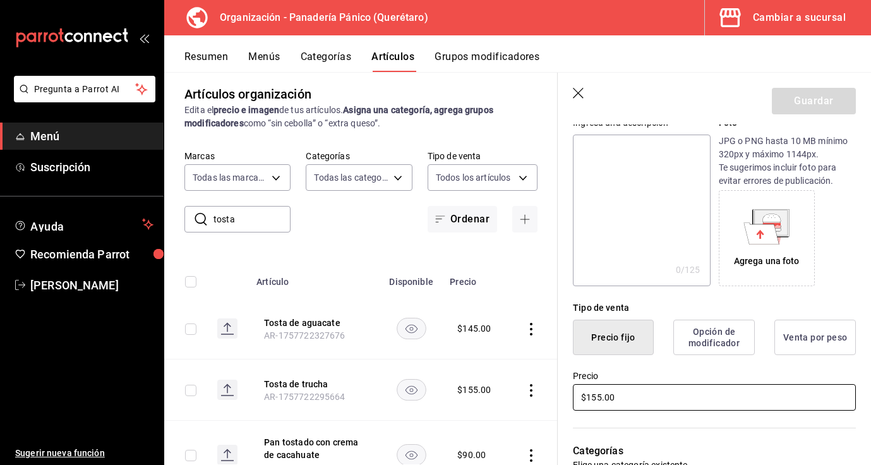
click at [601, 393] on input "$155.00" at bounding box center [714, 397] width 283 height 27
type input "$140.00"
click at [817, 102] on button "Guardar" at bounding box center [814, 101] width 84 height 27
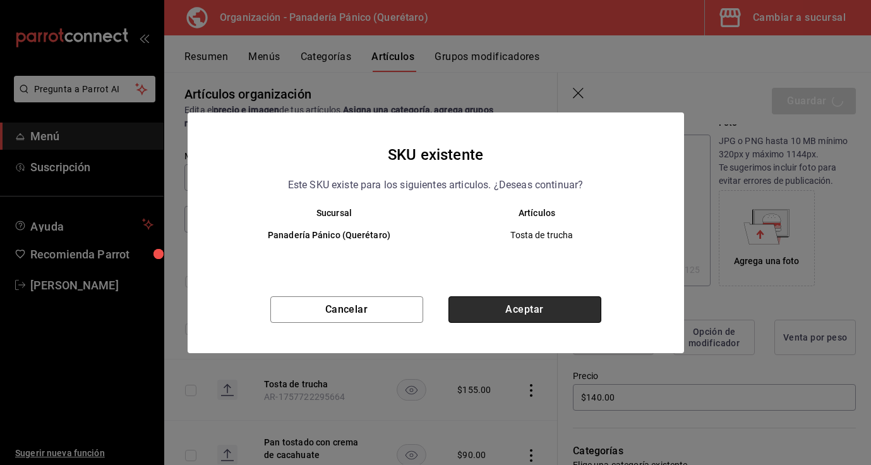
click at [548, 306] on button "Aceptar" at bounding box center [524, 309] width 153 height 27
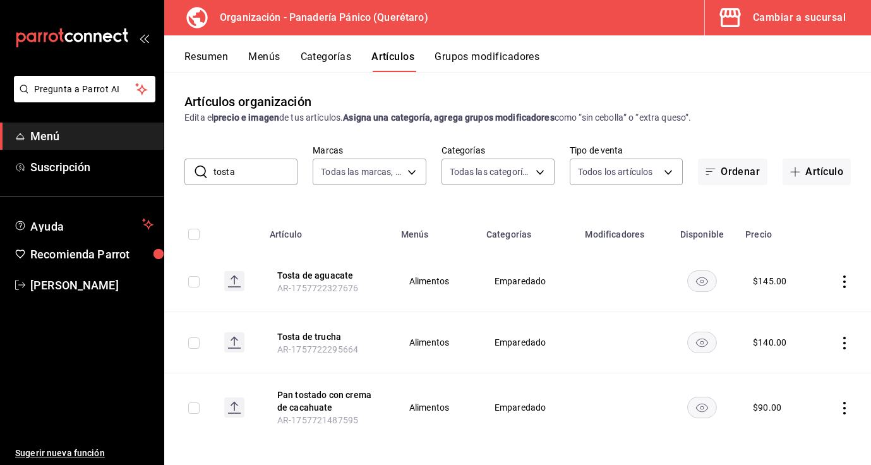
click at [249, 168] on input "tosta" at bounding box center [255, 171] width 84 height 25
type input "t"
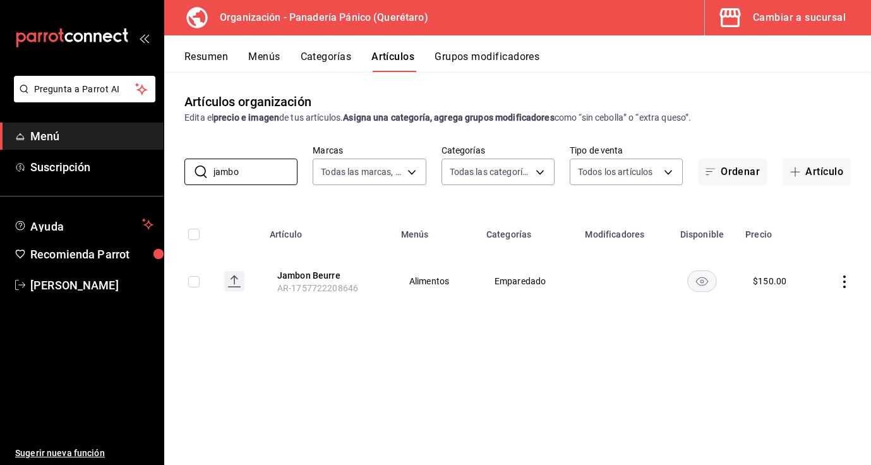
type input "jambo"
click at [849, 283] on icon "actions" at bounding box center [844, 281] width 13 height 13
click at [811, 311] on span "Editar" at bounding box center [806, 310] width 33 height 13
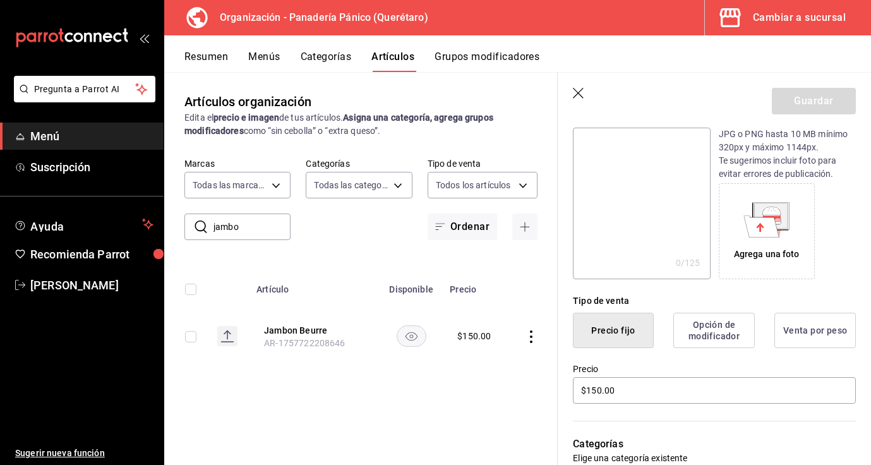
scroll to position [150, 0]
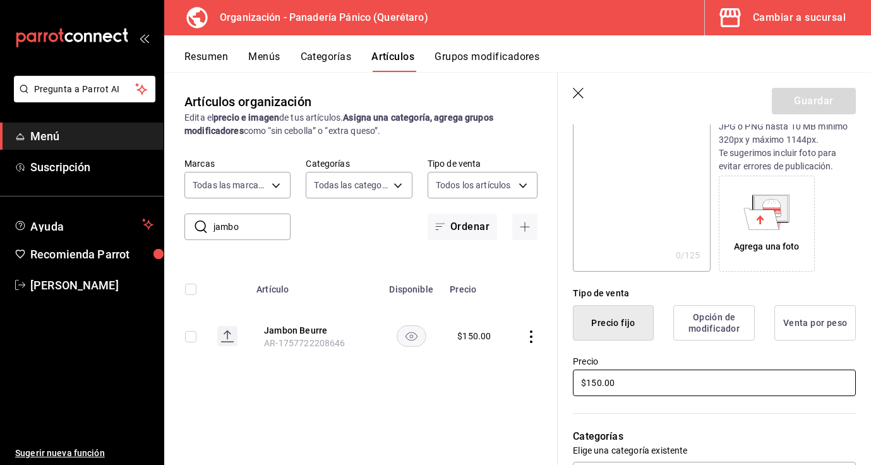
click at [601, 383] on input "$150.00" at bounding box center [714, 382] width 283 height 27
type input "$145.00"
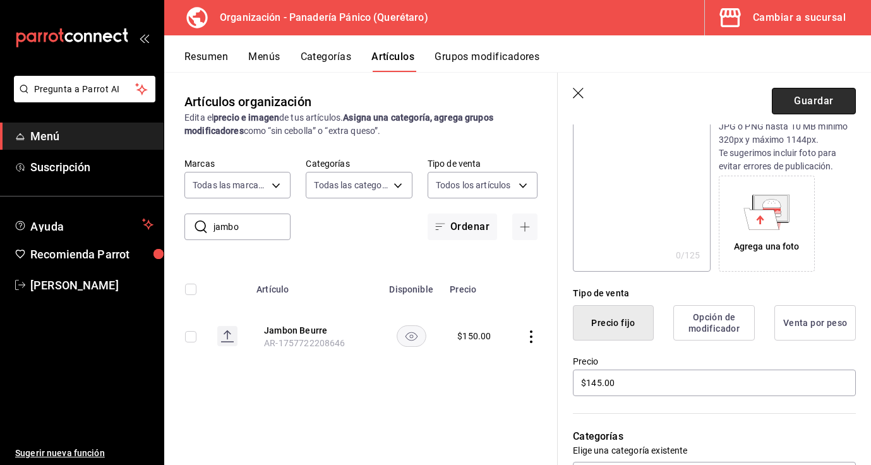
click at [799, 104] on button "Guardar" at bounding box center [814, 101] width 84 height 27
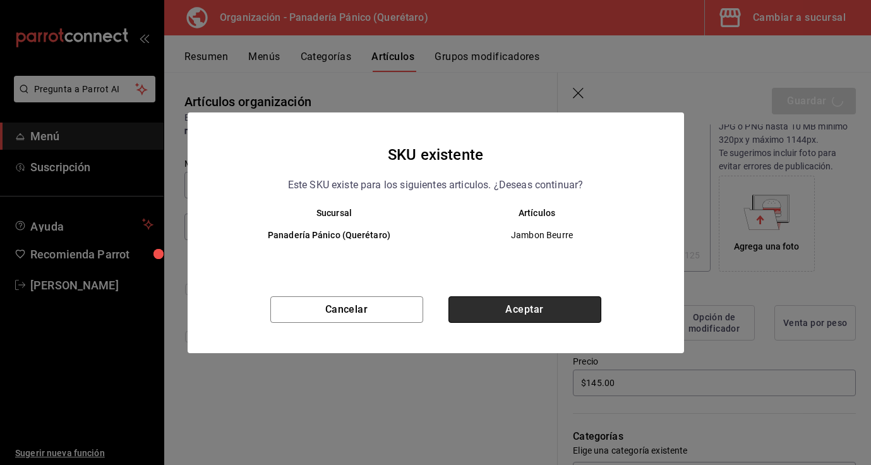
click at [492, 308] on button "Aceptar" at bounding box center [524, 309] width 153 height 27
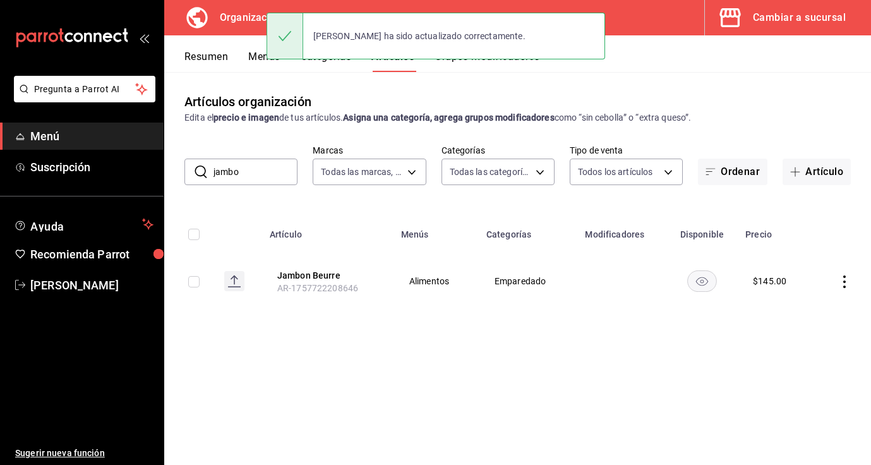
click at [241, 180] on input "jambo" at bounding box center [255, 171] width 84 height 25
type input "j"
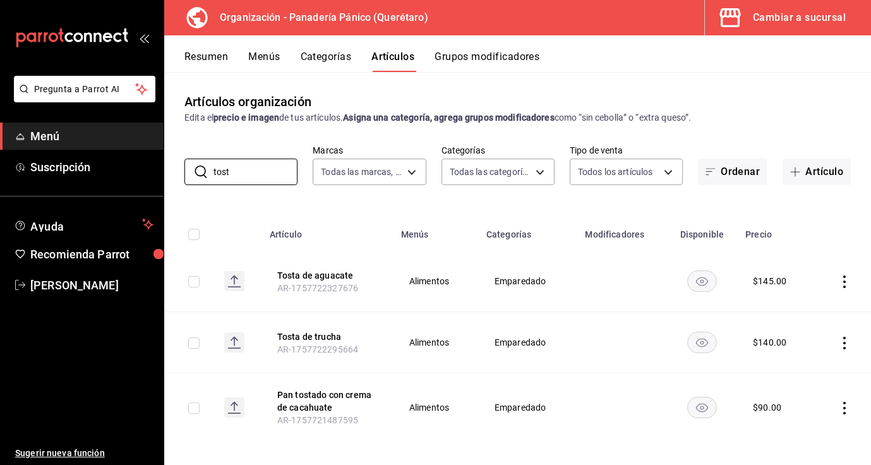
type input "tost"
click at [843, 283] on icon "actions" at bounding box center [844, 281] width 13 height 13
click at [818, 307] on span "Editar" at bounding box center [806, 310] width 33 height 13
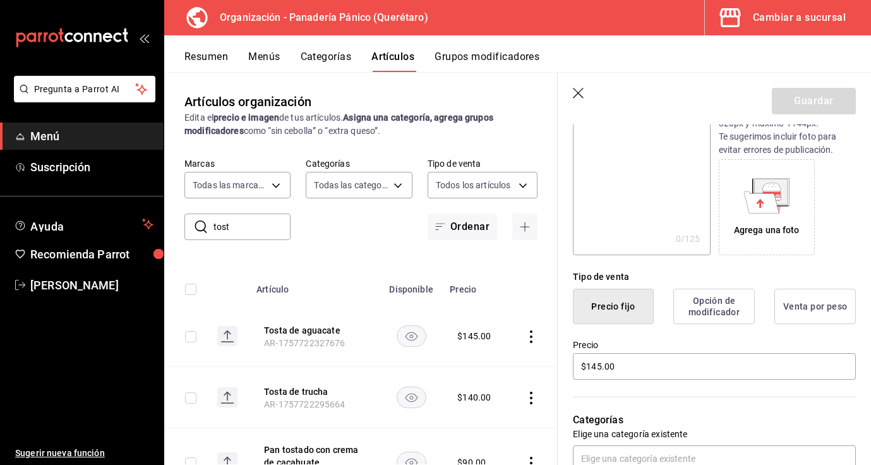
scroll to position [200, 0]
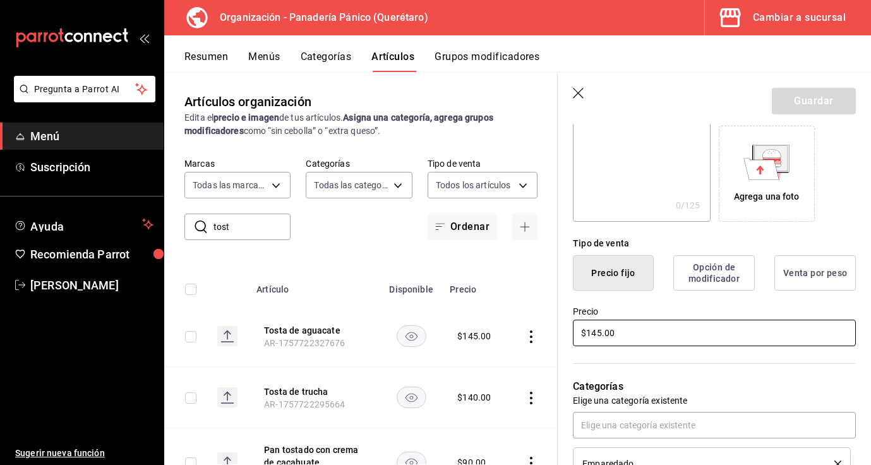
click at [604, 334] on input "$145.00" at bounding box center [714, 333] width 283 height 27
type input "$110.00"
click at [812, 103] on button "Guardar" at bounding box center [814, 101] width 84 height 27
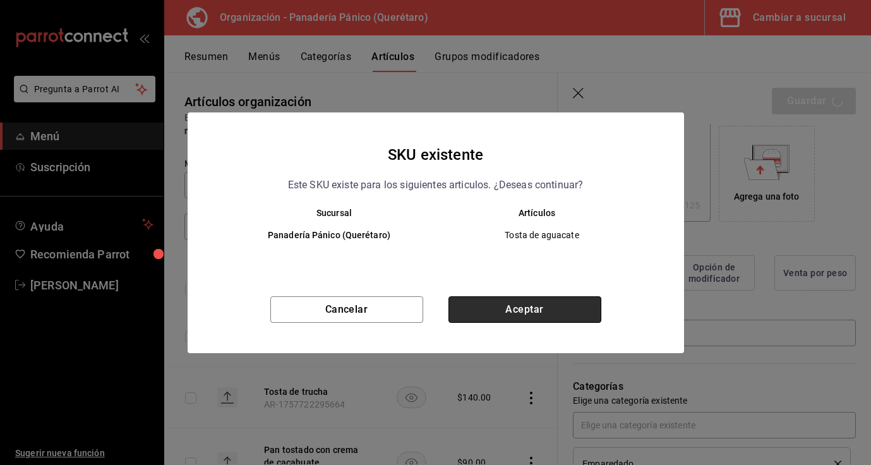
click at [549, 309] on button "Aceptar" at bounding box center [524, 309] width 153 height 27
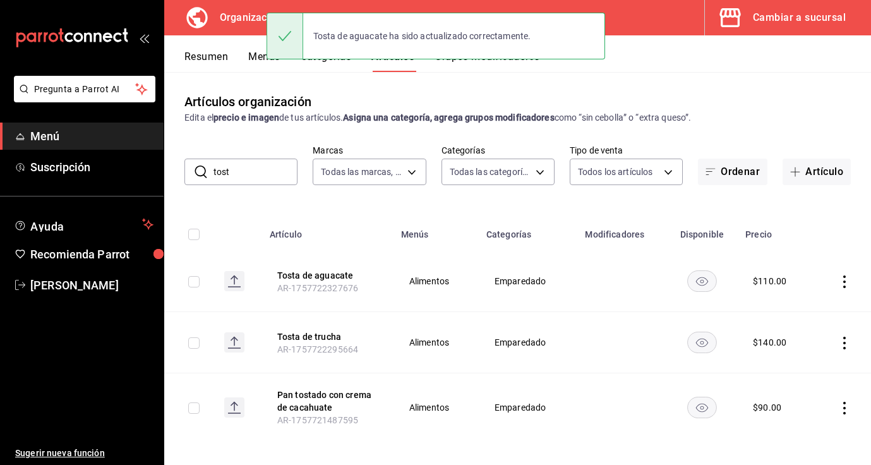
click at [257, 55] on button "Menús" at bounding box center [264, 61] width 32 height 21
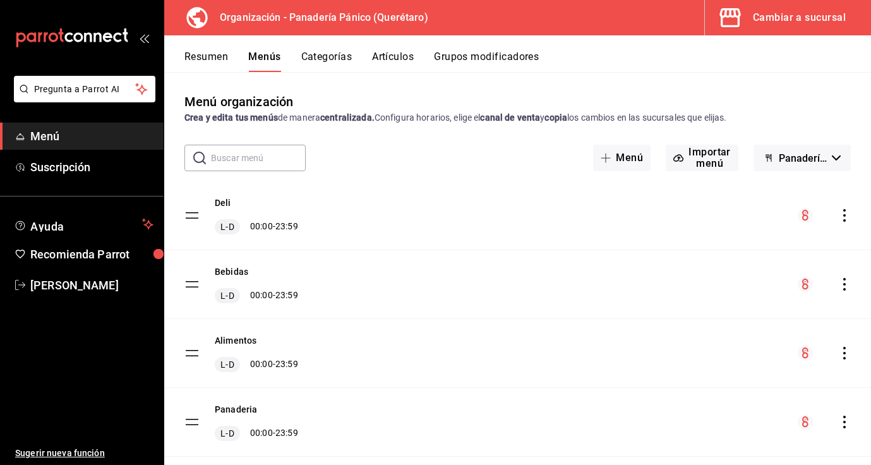
scroll to position [28, 0]
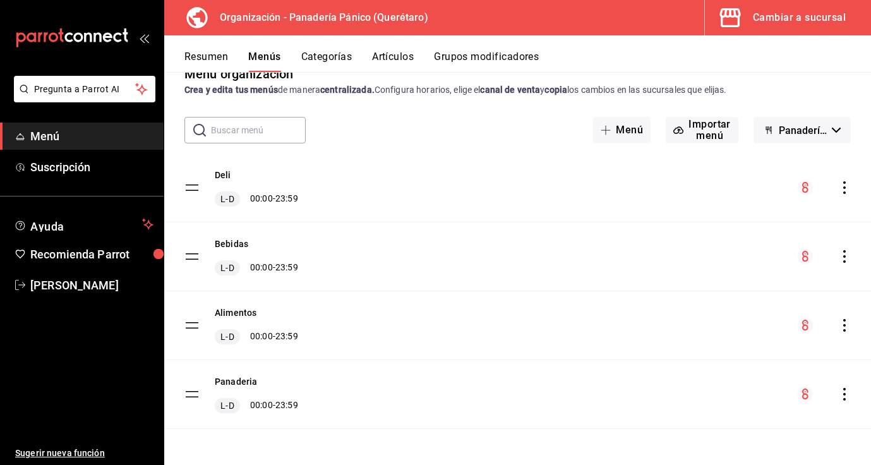
click at [843, 325] on icon "actions" at bounding box center [844, 325] width 13 height 13
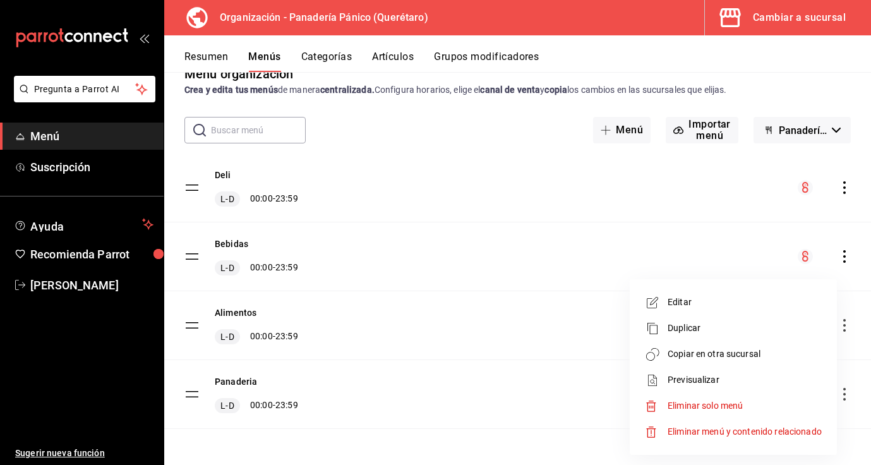
click at [703, 348] on span "Copiar en otra sucursal" at bounding box center [744, 353] width 154 height 13
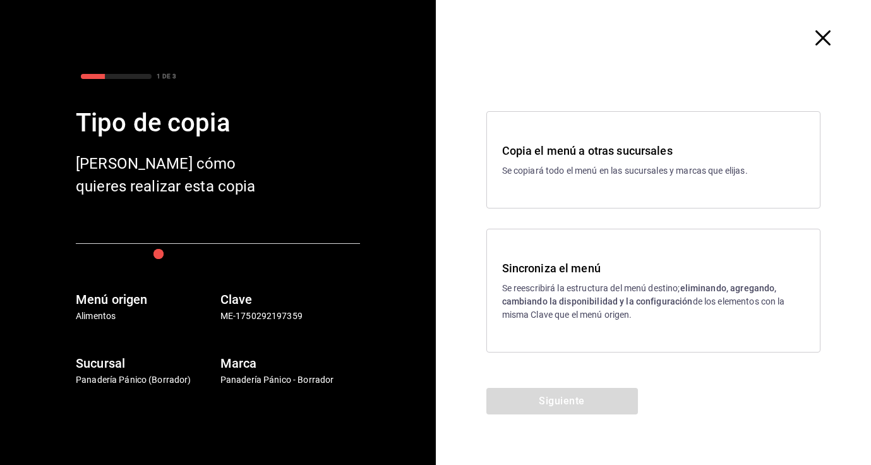
click at [604, 303] on strong "eliminando, agregando, cambiando la disponibilidad y la configuración" at bounding box center [639, 294] width 275 height 23
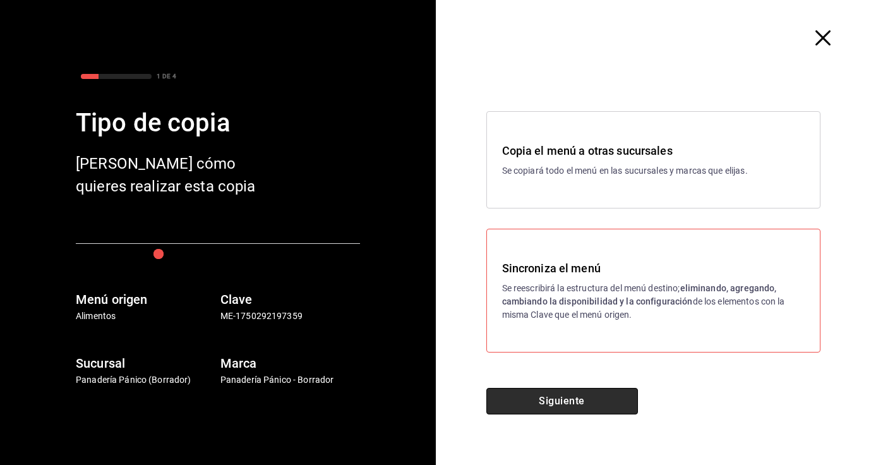
click at [578, 400] on button "Siguiente" at bounding box center [562, 401] width 152 height 27
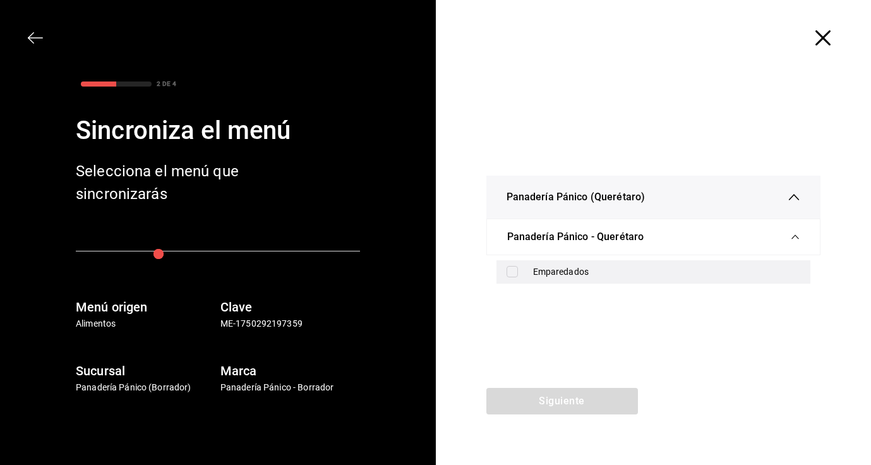
click at [562, 268] on div "Emparedados" at bounding box center [667, 271] width 268 height 13
checkbox input "true"
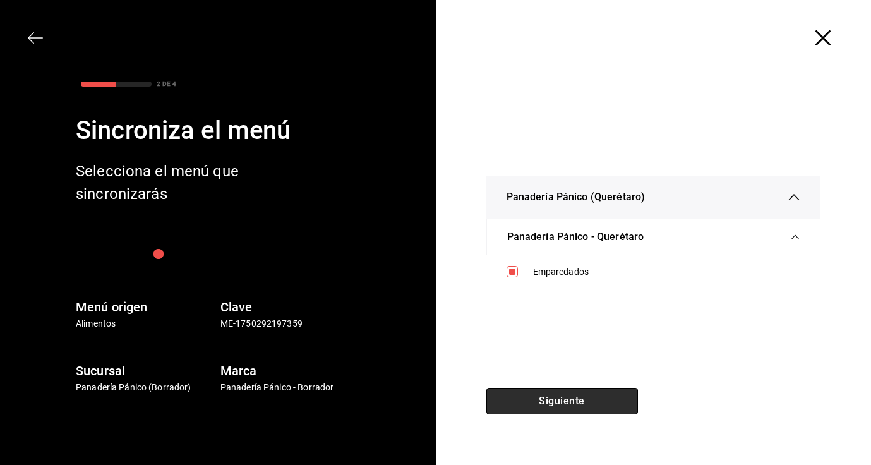
click at [573, 395] on button "Siguiente" at bounding box center [562, 401] width 152 height 27
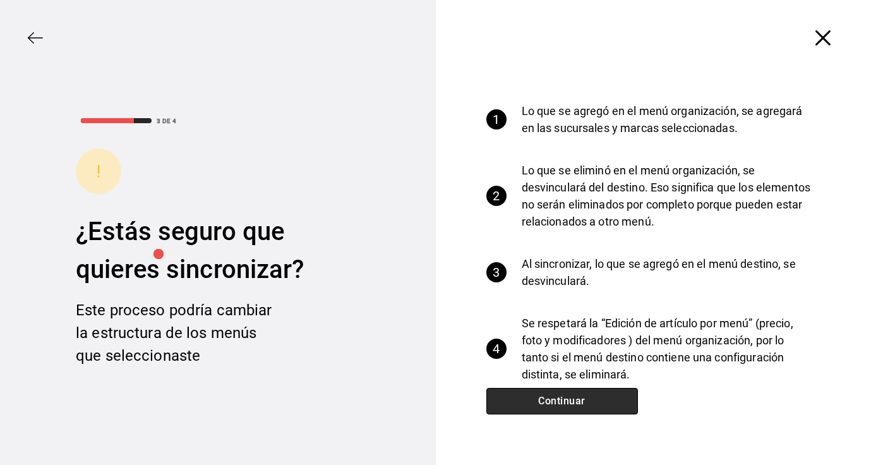
click at [573, 395] on button "Continuar" at bounding box center [562, 401] width 152 height 27
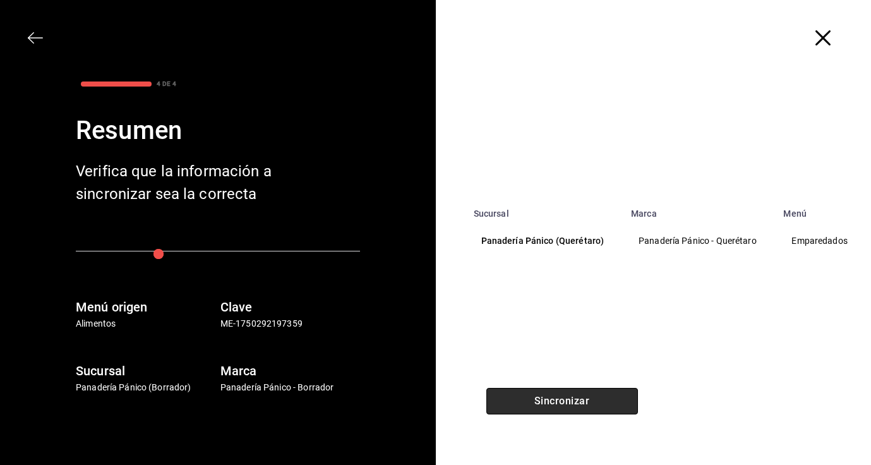
click at [573, 395] on button "Sincronizar" at bounding box center [562, 401] width 152 height 27
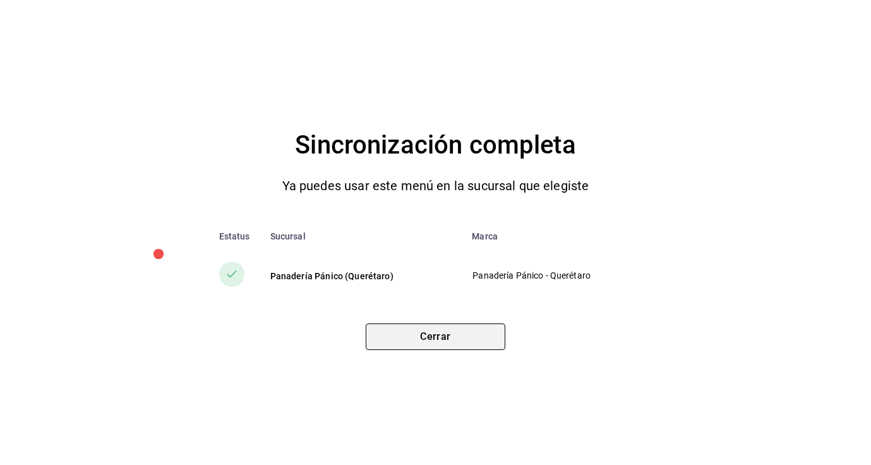
click at [423, 326] on button "Cerrar" at bounding box center [436, 336] width 140 height 27
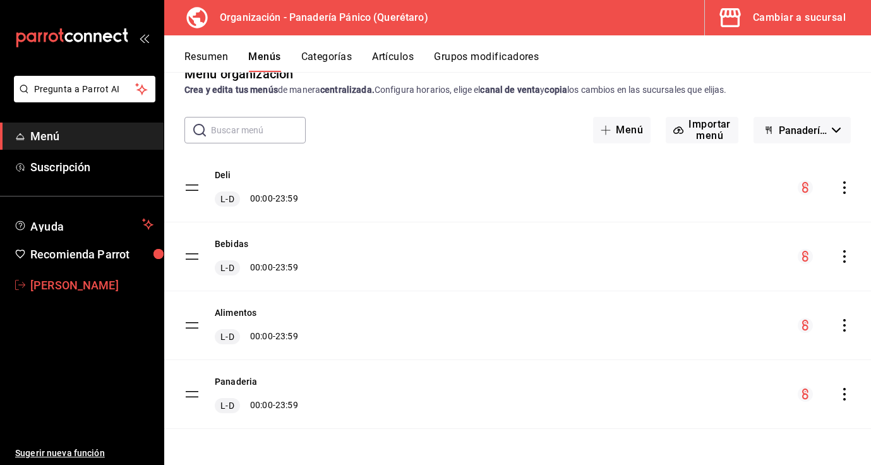
click at [99, 293] on link "[PERSON_NAME]" at bounding box center [82, 285] width 164 height 27
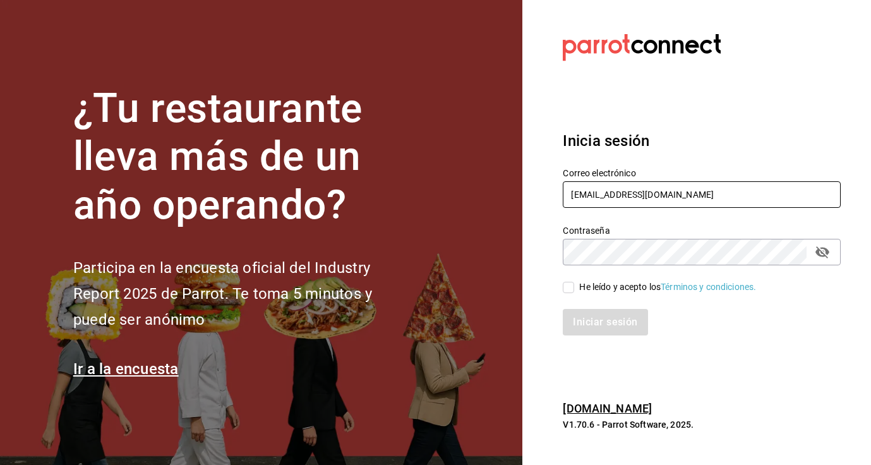
click at [618, 194] on input "[EMAIL_ADDRESS][DOMAIN_NAME]" at bounding box center [702, 194] width 278 height 27
type input "[EMAIL_ADDRESS][DOMAIN_NAME]"
click at [571, 285] on input "He leído y acepto los Términos y condiciones." at bounding box center [568, 287] width 11 height 11
checkbox input "true"
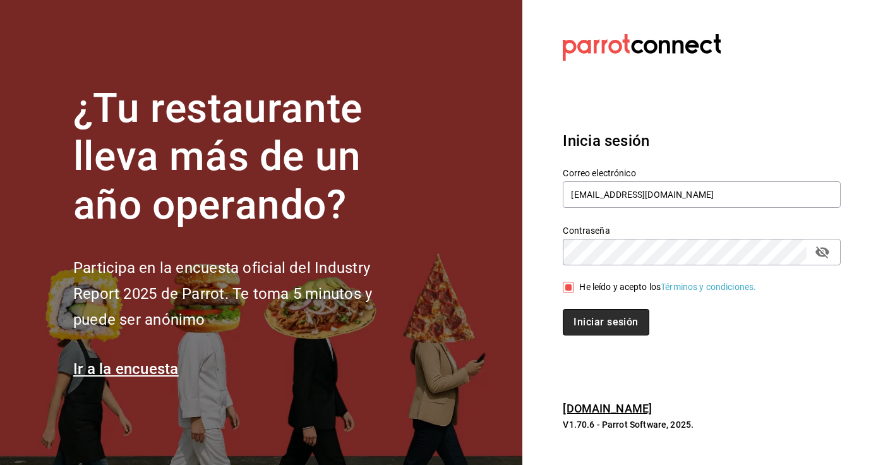
click at [587, 321] on button "Iniciar sesión" at bounding box center [606, 322] width 86 height 27
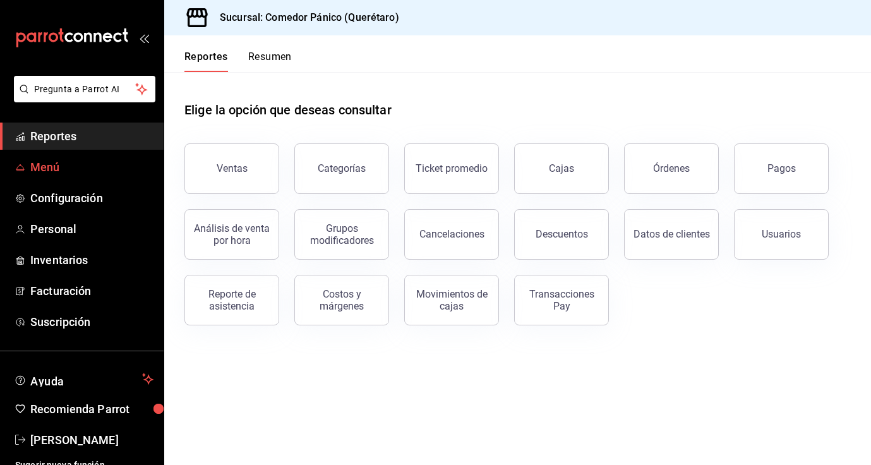
click at [77, 166] on span "Menú" at bounding box center [91, 166] width 123 height 17
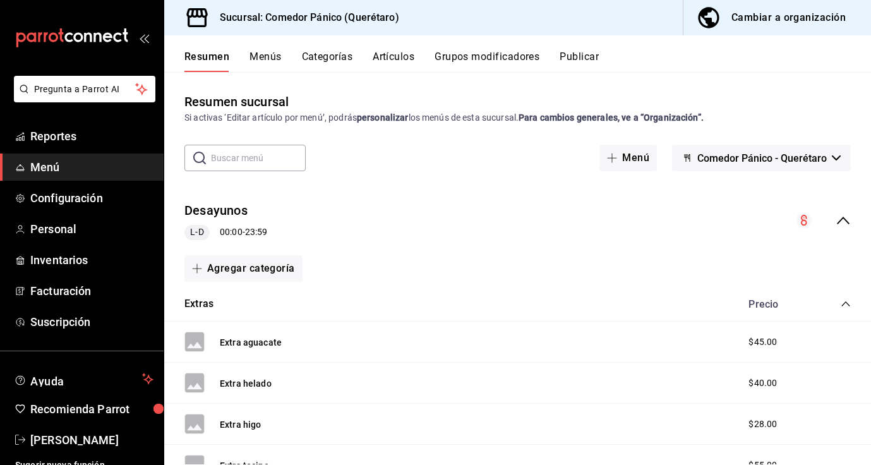
click at [402, 54] on button "Artículos" at bounding box center [394, 61] width 42 height 21
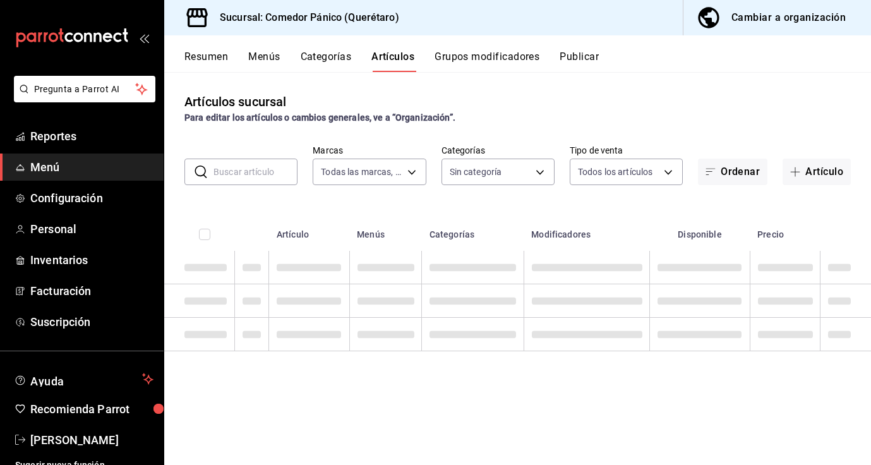
type input "c7e86348-2dcb-4606-94e1-6756c6ea6405"
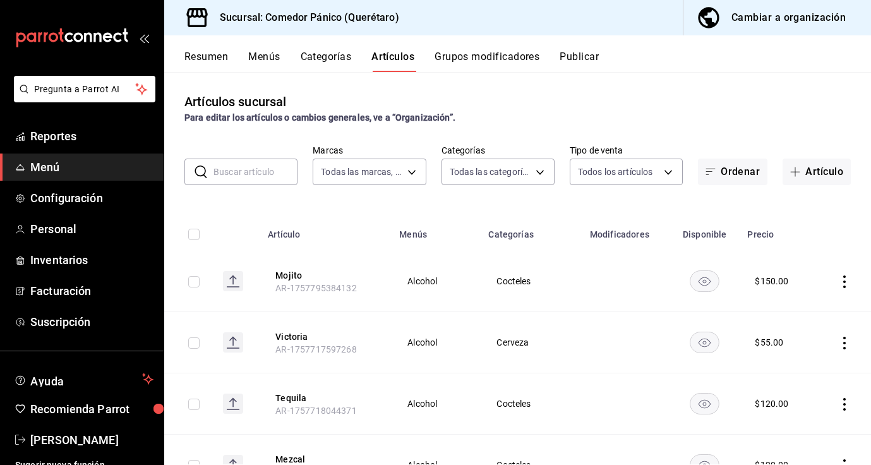
type input "53c41c7a-eeb0-4856-86d5-02483e1c59df,f1d48fb3-2e03-442c-aba1-3ca3f0e1205d,ed1bb…"
click at [268, 172] on input "text" at bounding box center [255, 171] width 84 height 25
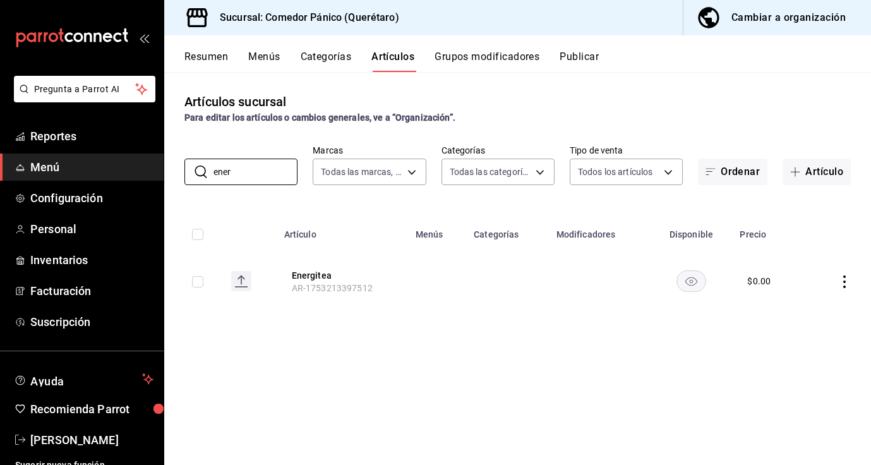
click at [845, 281] on icon "actions" at bounding box center [844, 281] width 13 height 13
click at [819, 318] on li "Editar" at bounding box center [795, 310] width 76 height 26
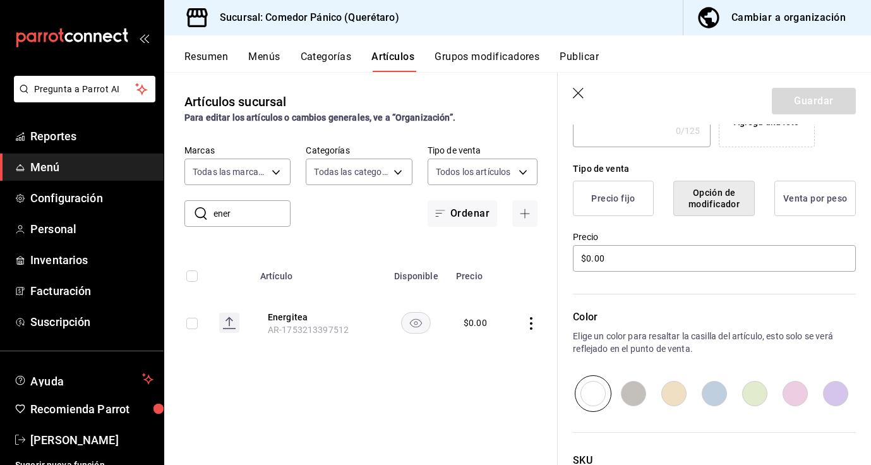
scroll to position [380, 0]
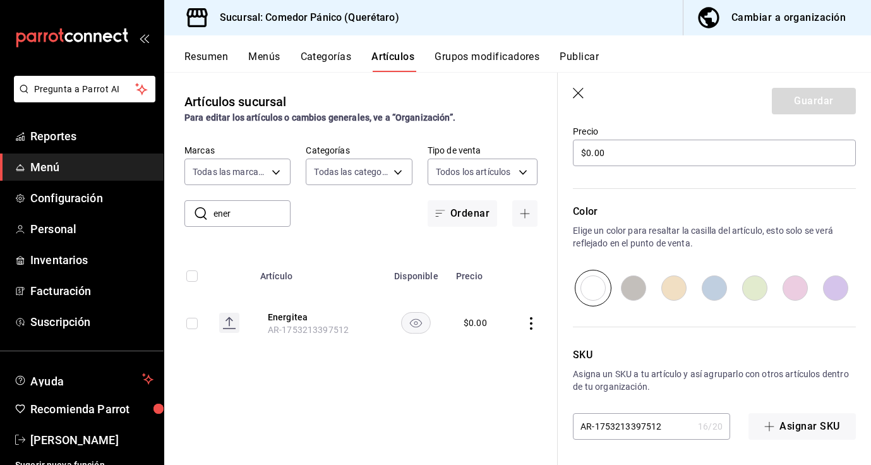
click at [571, 97] on header "Guardar" at bounding box center [714, 99] width 313 height 52
click at [576, 95] on icon "button" at bounding box center [578, 93] width 11 height 11
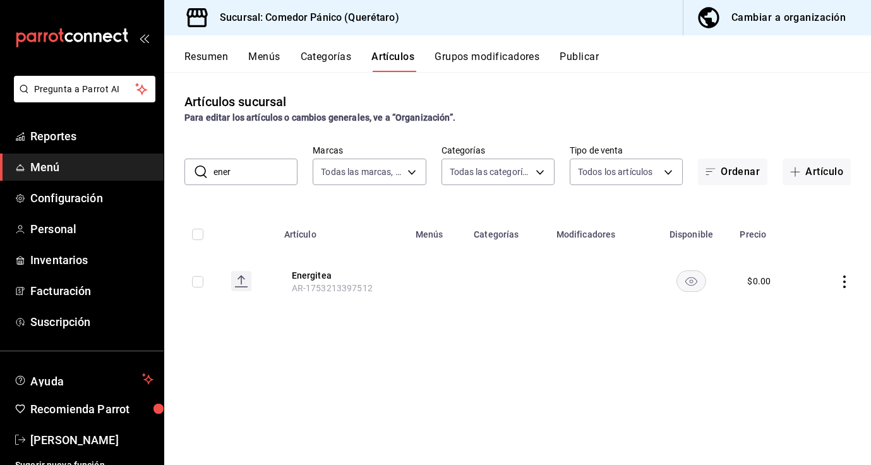
click at [273, 176] on input "ener" at bounding box center [255, 171] width 84 height 25
type input "e"
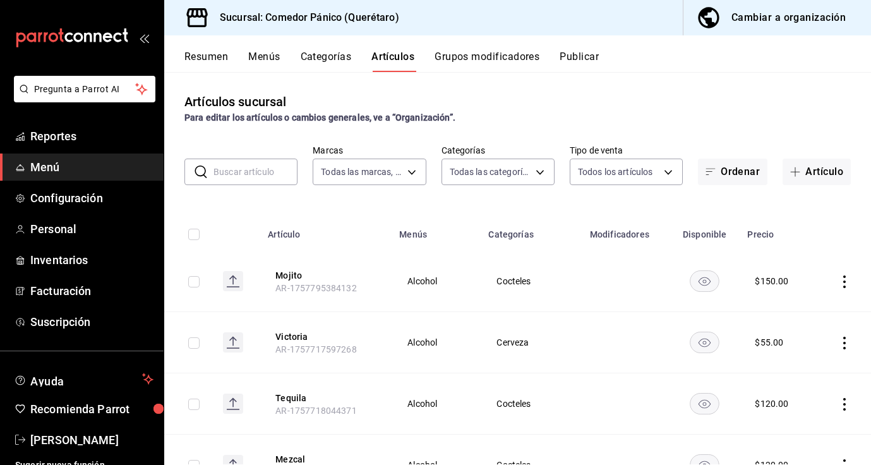
click at [319, 61] on button "Categorías" at bounding box center [326, 61] width 51 height 21
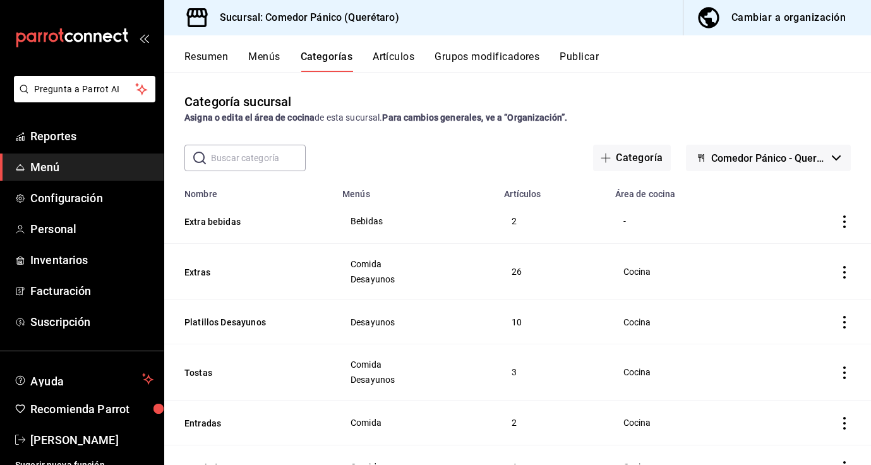
click at [244, 162] on input "text" at bounding box center [258, 157] width 95 height 25
type input "t"
click at [409, 59] on button "Artículos" at bounding box center [394, 61] width 42 height 21
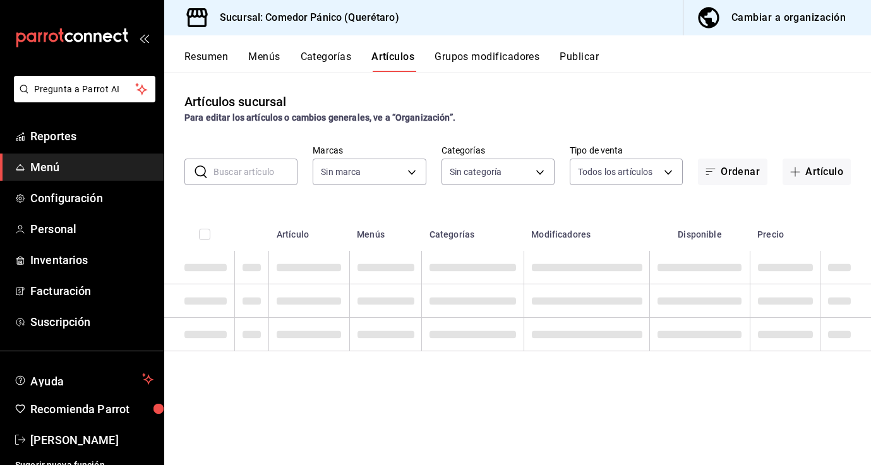
type input "c7e86348-2dcb-4606-94e1-6756c6ea6405"
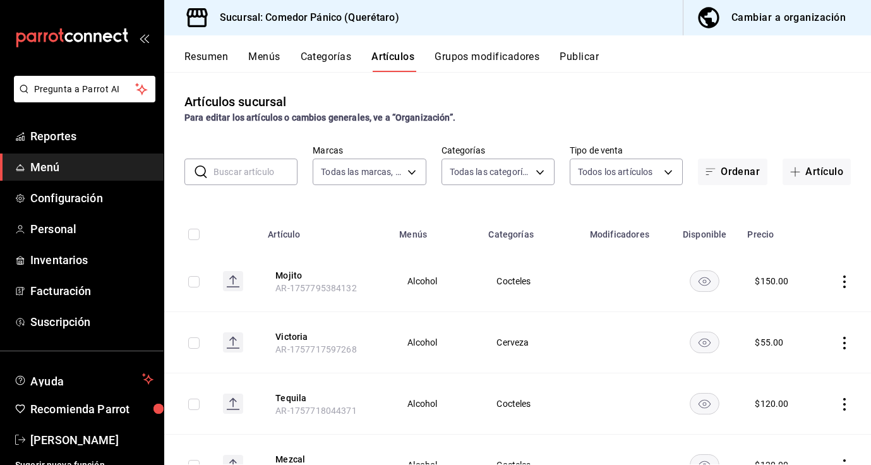
type input "53c41c7a-eeb0-4856-86d5-02483e1c59df,f1d48fb3-2e03-442c-aba1-3ca3f0e1205d,ed1bb…"
click at [271, 179] on input "text" at bounding box center [255, 171] width 84 height 25
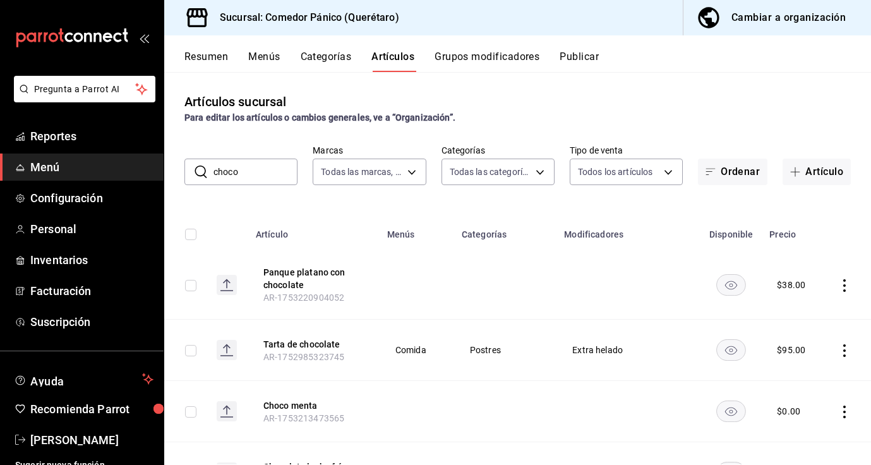
click at [274, 164] on input "choco" at bounding box center [255, 171] width 84 height 25
click at [273, 171] on input "choco" at bounding box center [255, 171] width 84 height 25
type input "c"
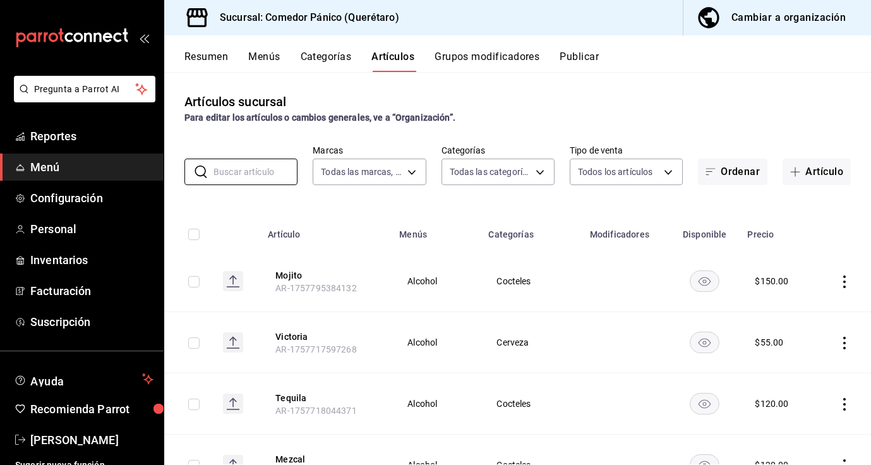
click at [255, 57] on button "Menús" at bounding box center [264, 61] width 32 height 21
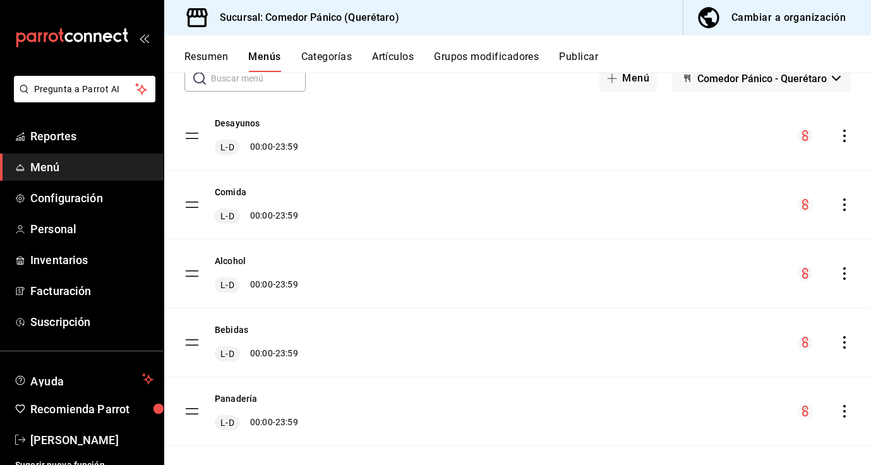
scroll to position [140, 0]
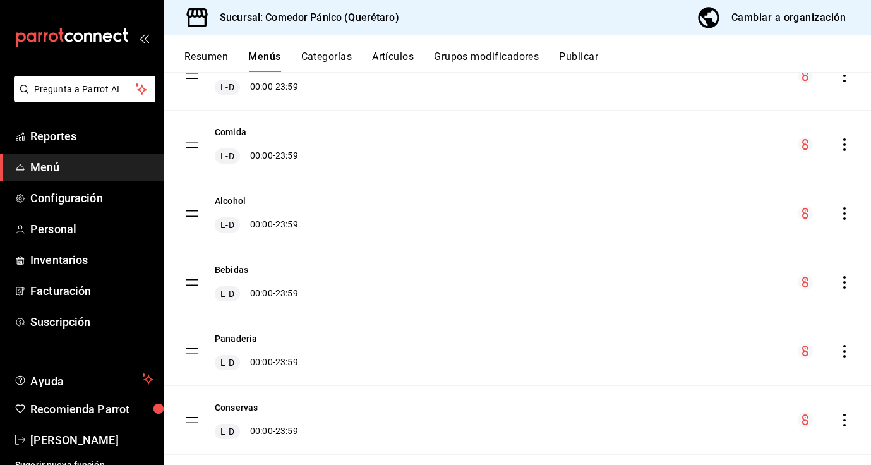
click at [847, 292] on div "Bebidas L-D 00:00 - 23:59" at bounding box center [517, 282] width 707 height 68
click at [844, 288] on icon "actions" at bounding box center [844, 282] width 13 height 13
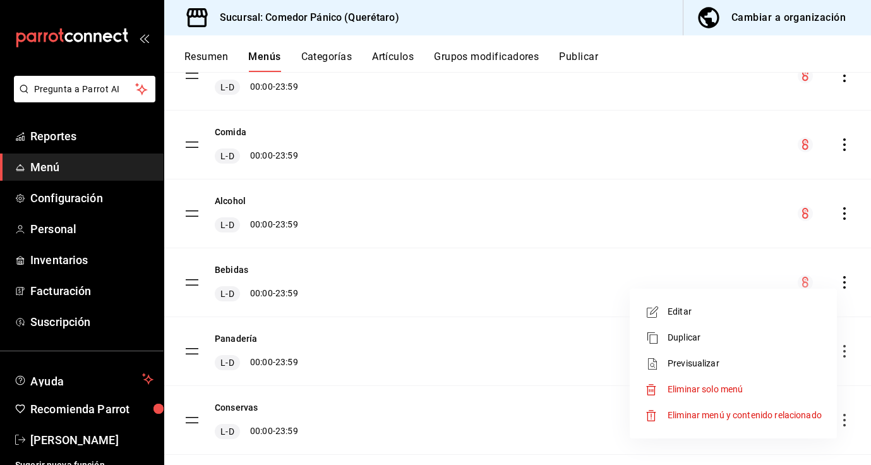
click at [706, 318] on li "Editar" at bounding box center [733, 312] width 197 height 26
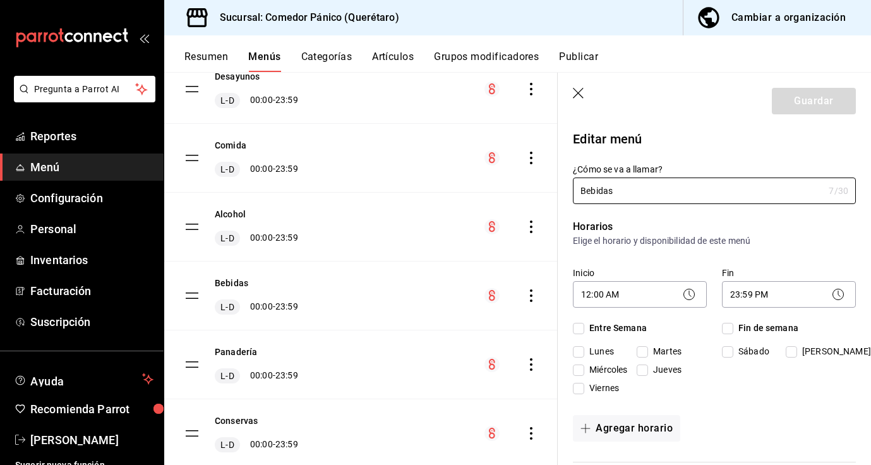
checkbox input "true"
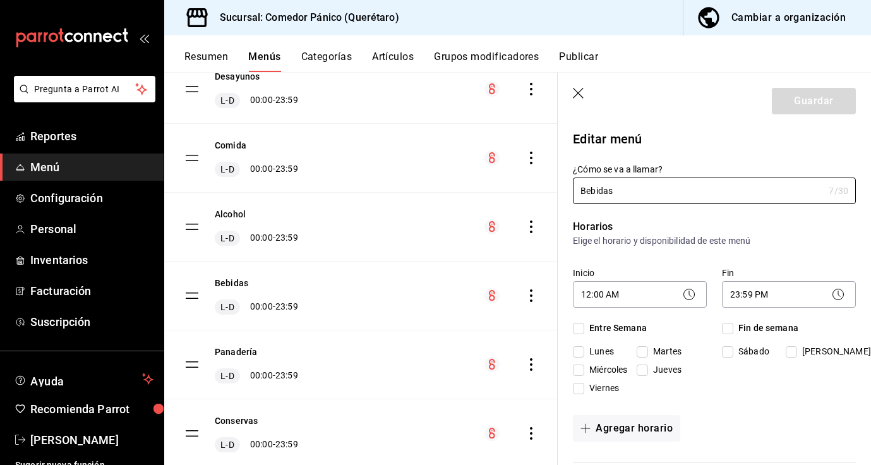
checkbox input "true"
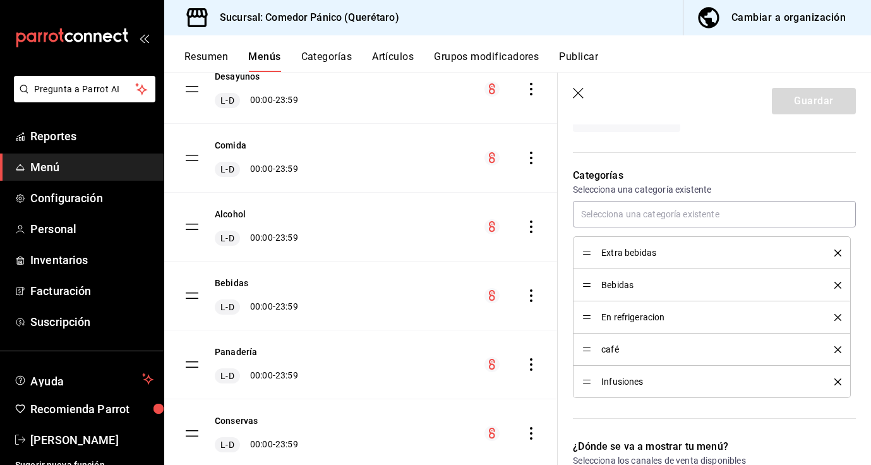
scroll to position [315, 0]
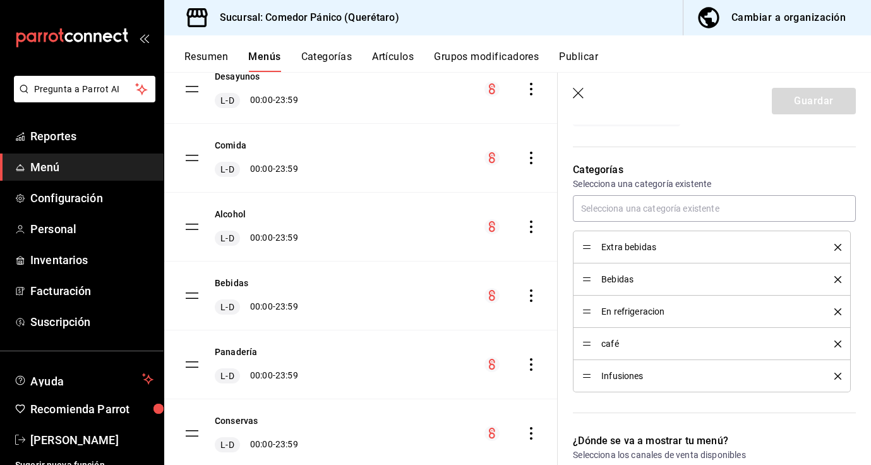
click at [576, 91] on icon "button" at bounding box center [578, 93] width 11 height 11
checkbox input "false"
type input "1758144268939"
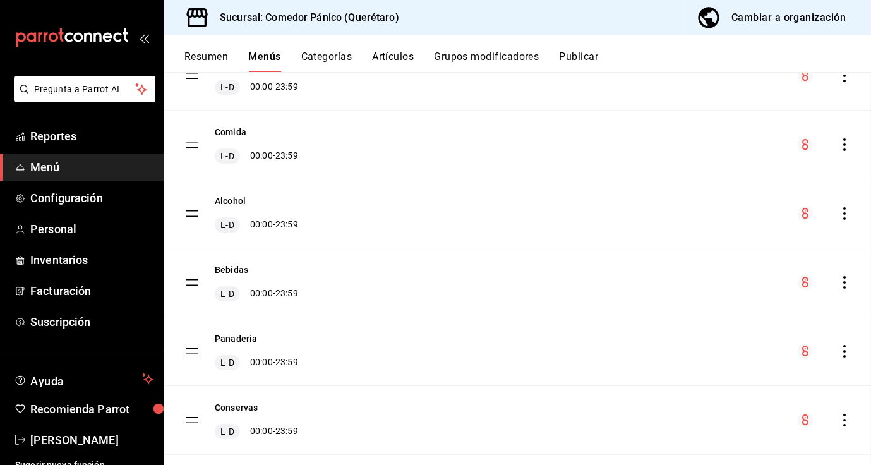
checkbox input "false"
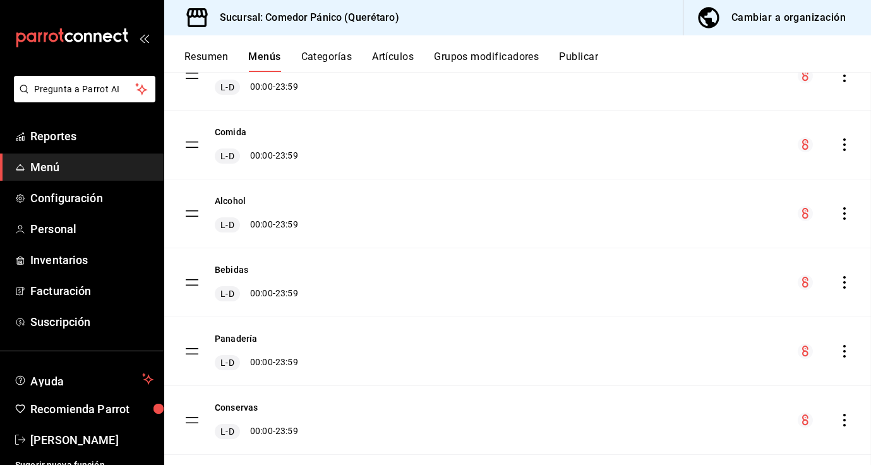
checkbox input "false"
click at [328, 57] on button "Categorías" at bounding box center [326, 61] width 51 height 21
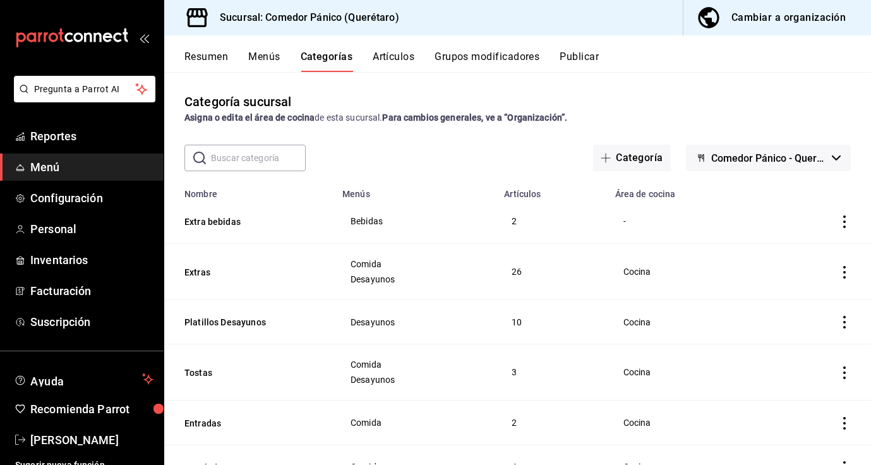
click at [282, 163] on input "text" at bounding box center [258, 157] width 95 height 25
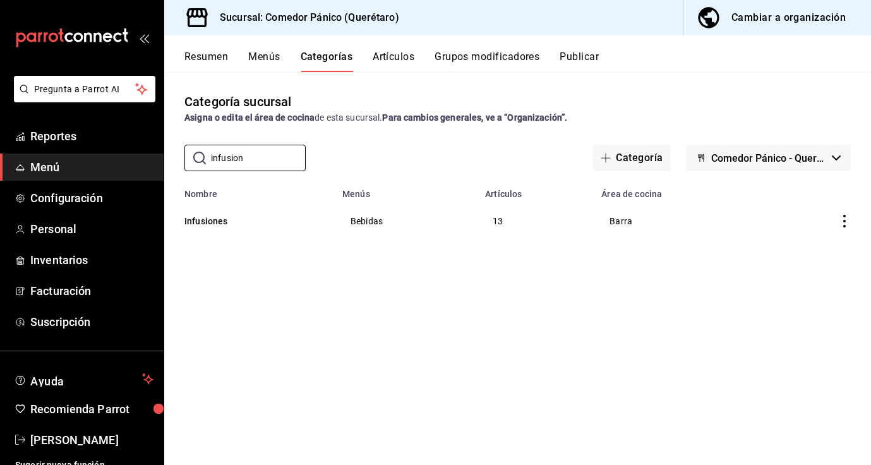
type input "infusion"
click at [842, 224] on icon "actions" at bounding box center [844, 221] width 13 height 13
click at [790, 249] on span "Editar" at bounding box center [806, 250] width 33 height 13
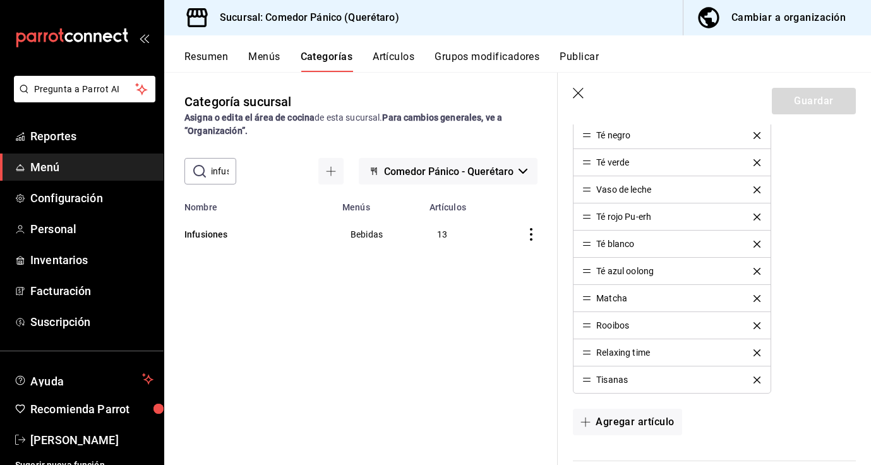
scroll to position [565, 0]
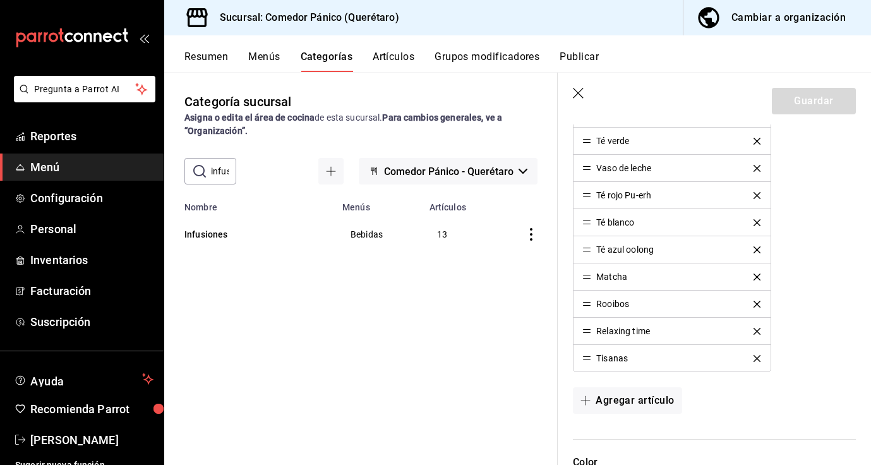
click at [583, 90] on icon "button" at bounding box center [579, 94] width 13 height 13
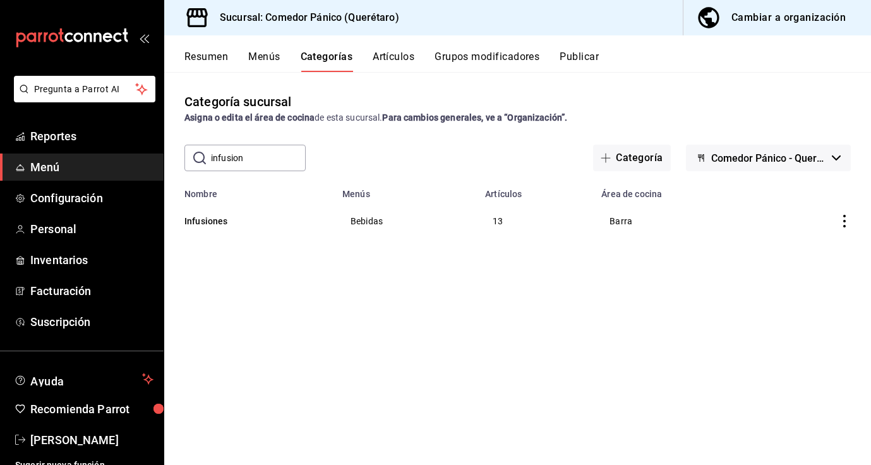
click at [391, 63] on button "Artículos" at bounding box center [394, 61] width 42 height 21
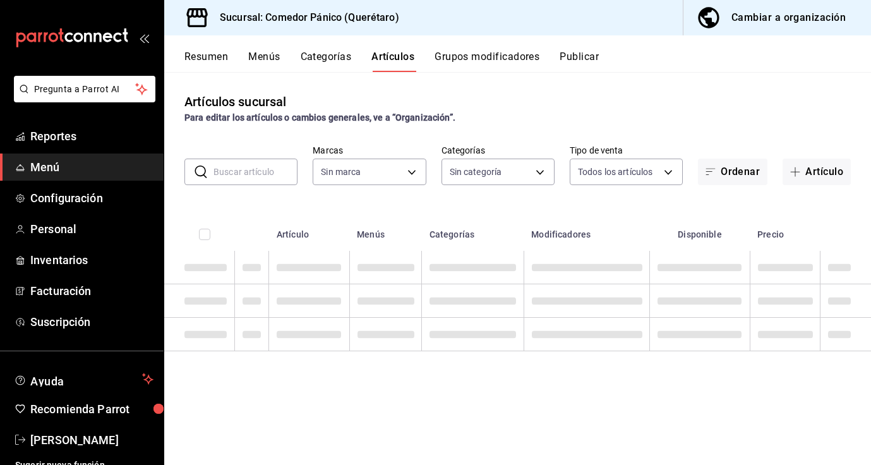
type input "c7e86348-2dcb-4606-94e1-6756c6ea6405"
type input "53c41c7a-eeb0-4856-86d5-02483e1c59df,f1d48fb3-2e03-442c-aba1-3ca3f0e1205d,ed1bb…"
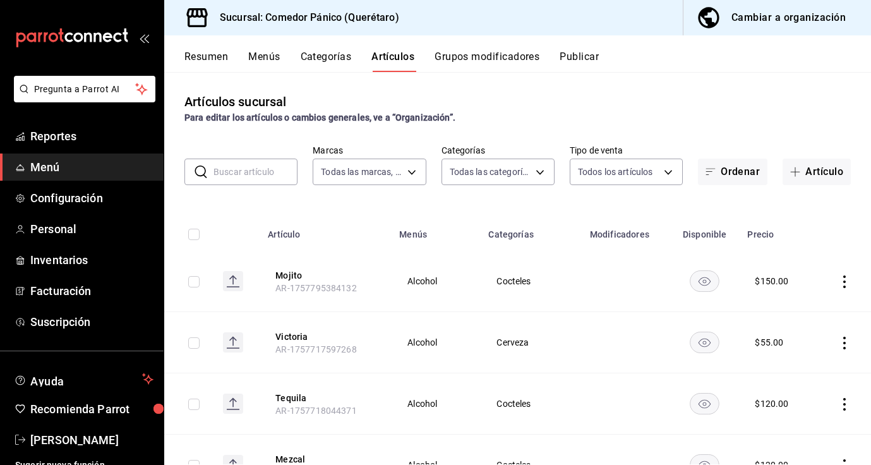
click at [276, 161] on input "text" at bounding box center [255, 171] width 84 height 25
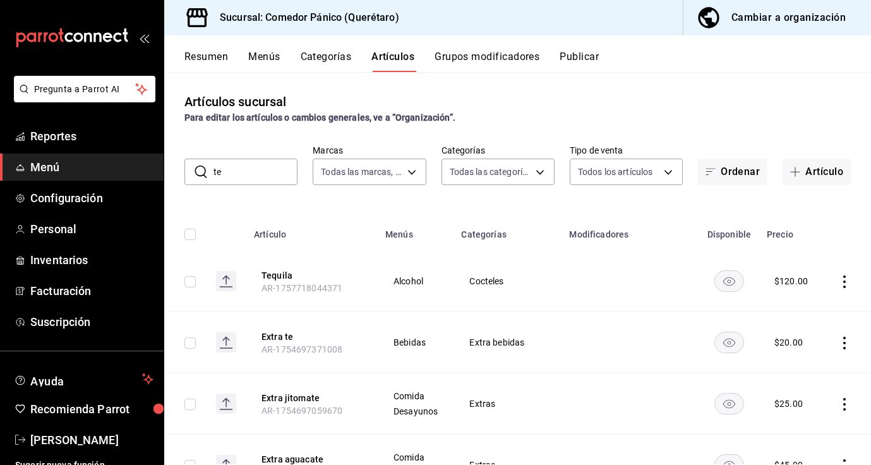
click at [258, 176] on input "te" at bounding box center [255, 171] width 84 height 25
type input "t"
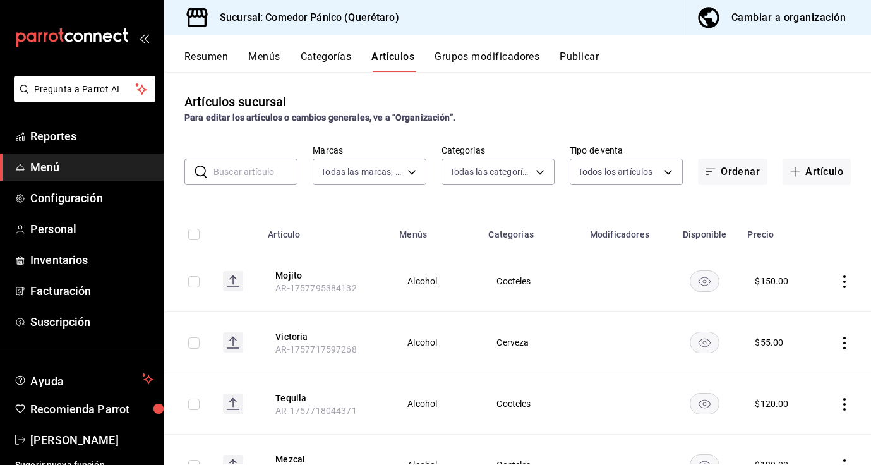
click at [332, 59] on button "Categorías" at bounding box center [326, 61] width 51 height 21
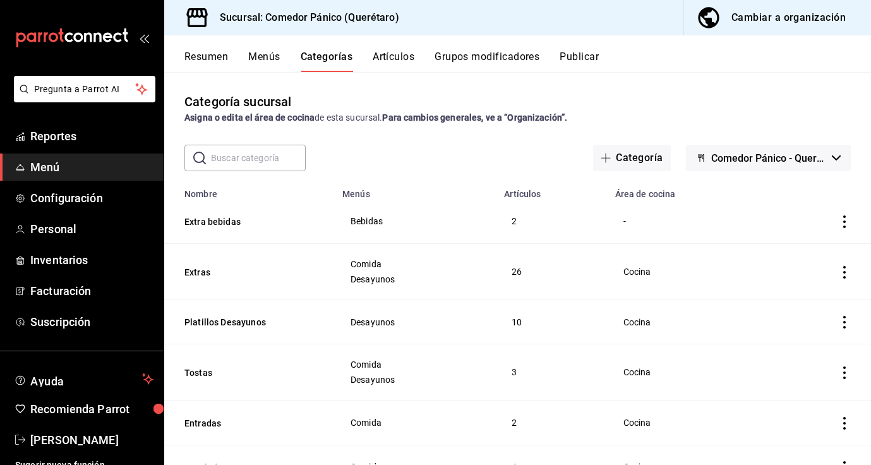
click at [271, 157] on input "text" at bounding box center [258, 157] width 95 height 25
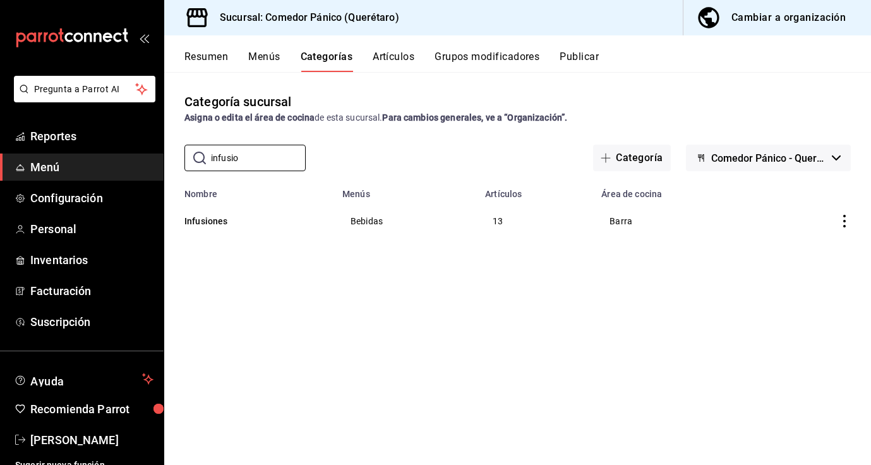
type input "infusio"
click at [849, 224] on icon "actions" at bounding box center [844, 221] width 13 height 13
click at [820, 249] on span "Editar" at bounding box center [806, 250] width 33 height 13
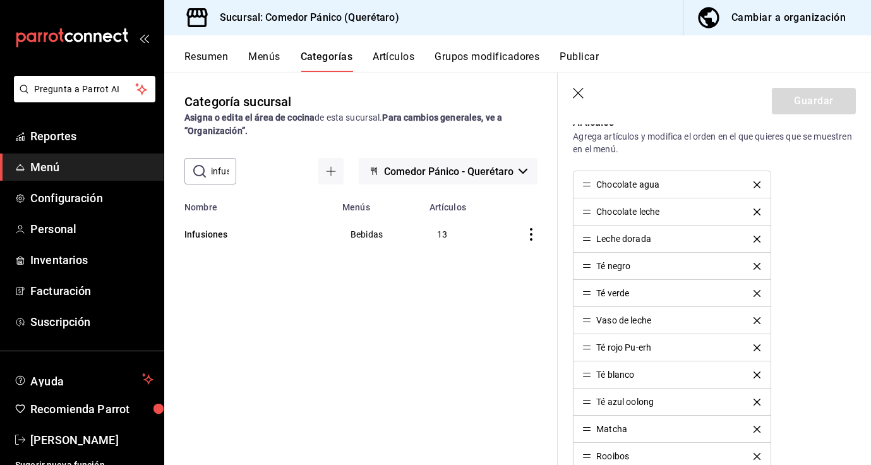
scroll to position [416, 0]
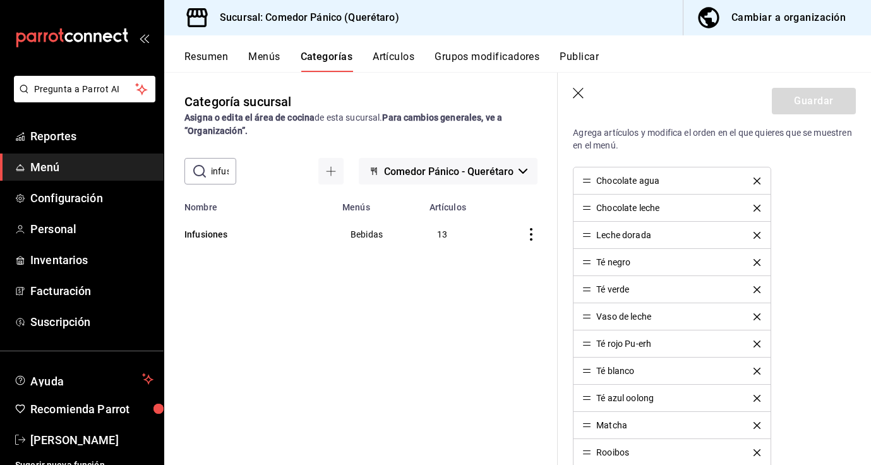
click at [582, 96] on icon "button" at bounding box center [579, 94] width 13 height 13
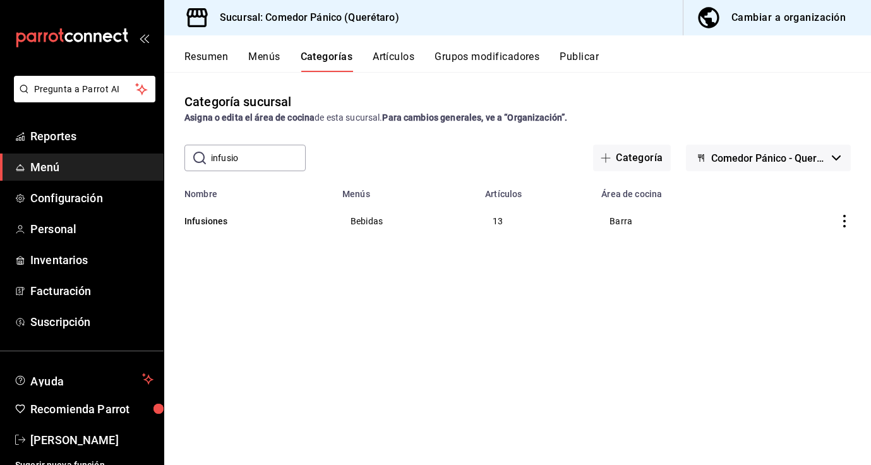
click at [398, 55] on button "Artículos" at bounding box center [394, 61] width 42 height 21
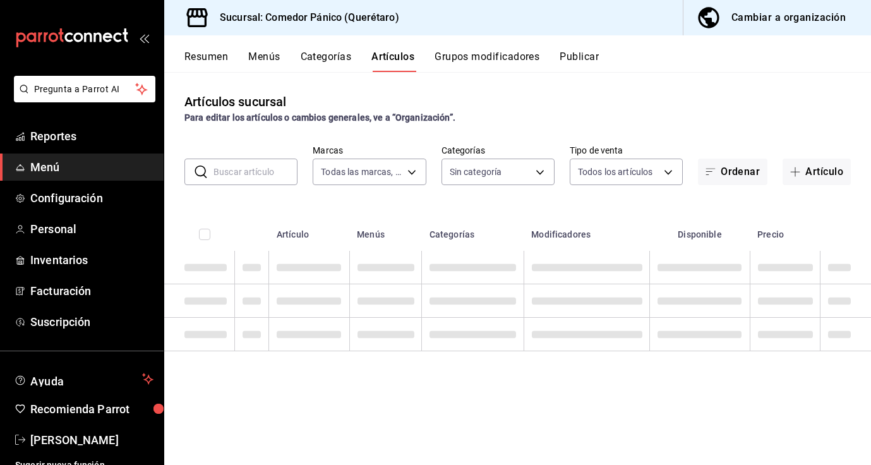
type input "c7e86348-2dcb-4606-94e1-6756c6ea6405"
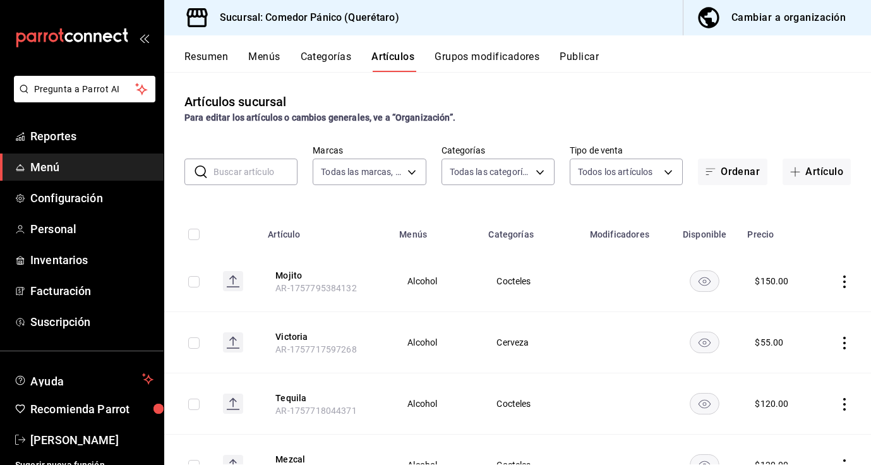
type input "53c41c7a-eeb0-4856-86d5-02483e1c59df,f1d48fb3-2e03-442c-aba1-3ca3f0e1205d,ed1bb…"
click at [245, 167] on input "text" at bounding box center [255, 171] width 84 height 25
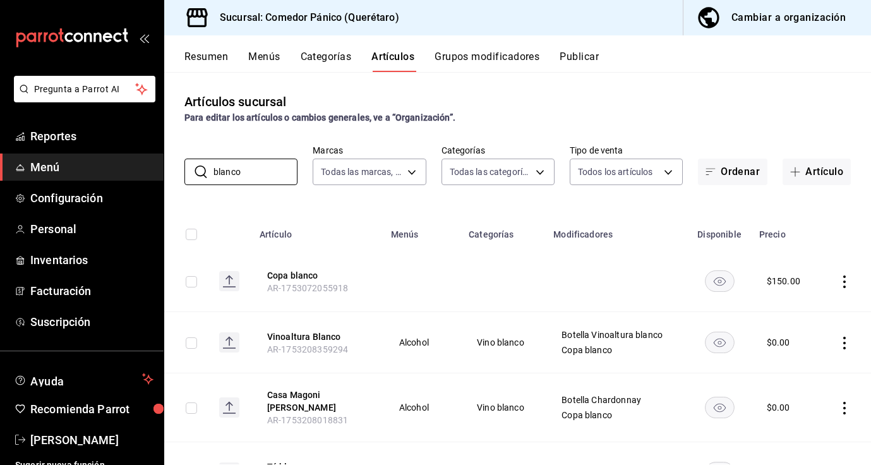
scroll to position [122, 0]
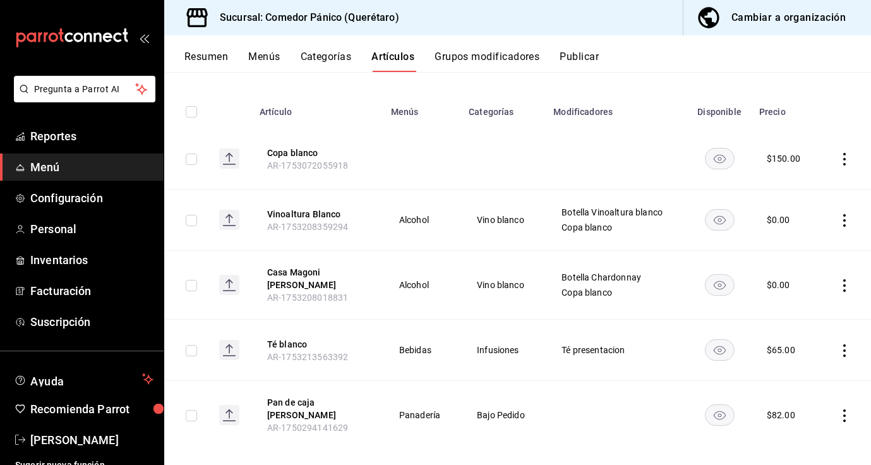
type input "blanco"
click at [75, 437] on span "[PERSON_NAME]" at bounding box center [91, 439] width 123 height 17
